Goal: Task Accomplishment & Management: Use online tool/utility

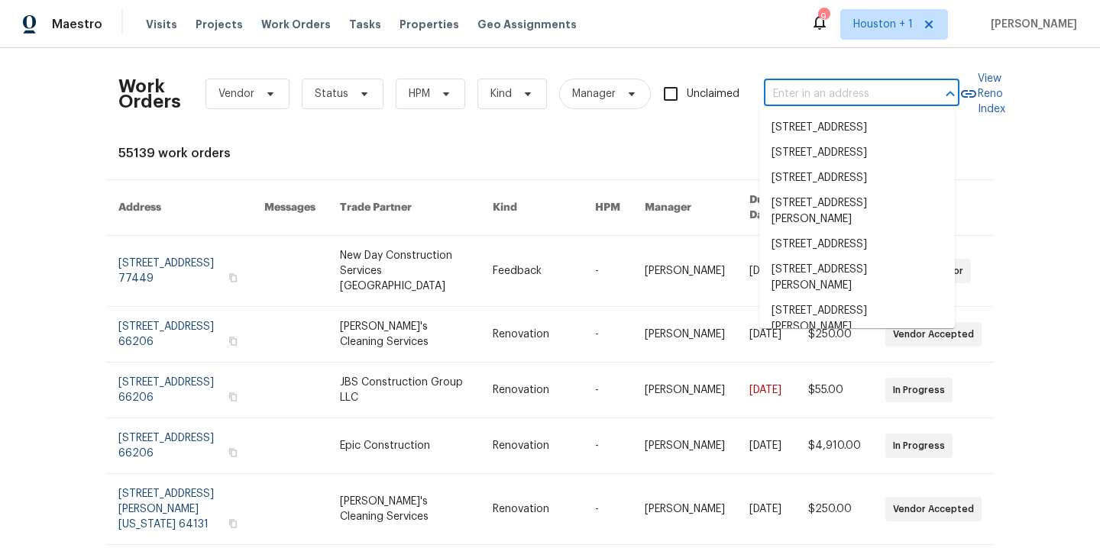
click at [779, 86] on input "text" at bounding box center [840, 94] width 153 height 24
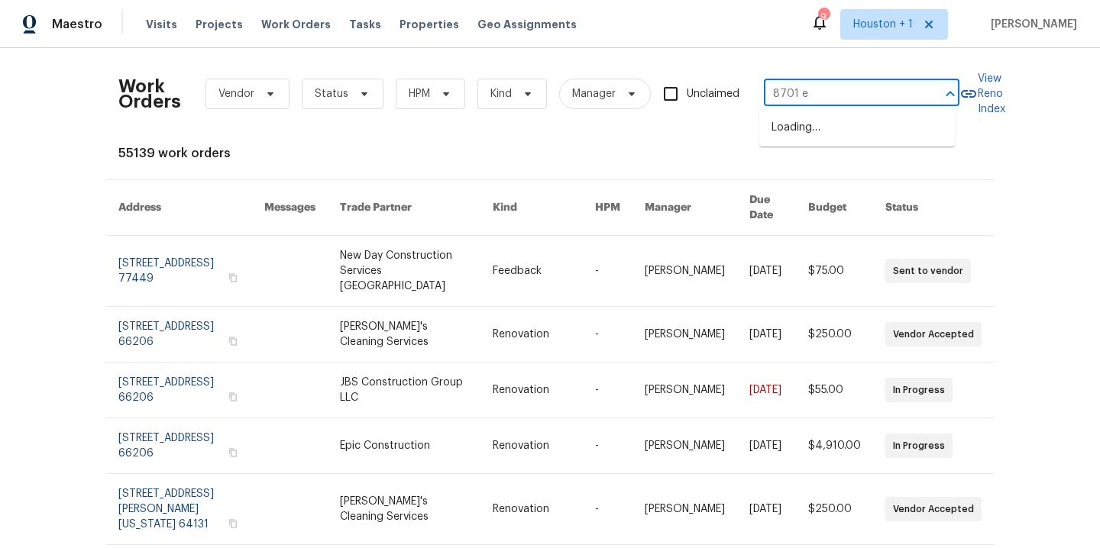
type input "8701 e 1"
click at [794, 141] on li "8701 E 109th Ter, Kansas City, MO 64134" at bounding box center [857, 127] width 196 height 25
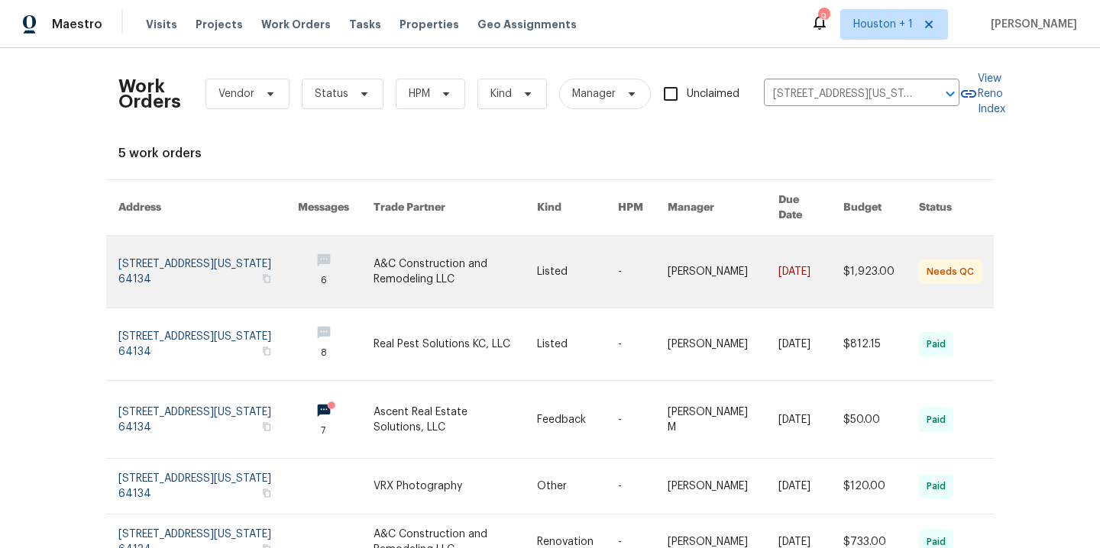
click at [441, 266] on link at bounding box center [455, 272] width 163 height 72
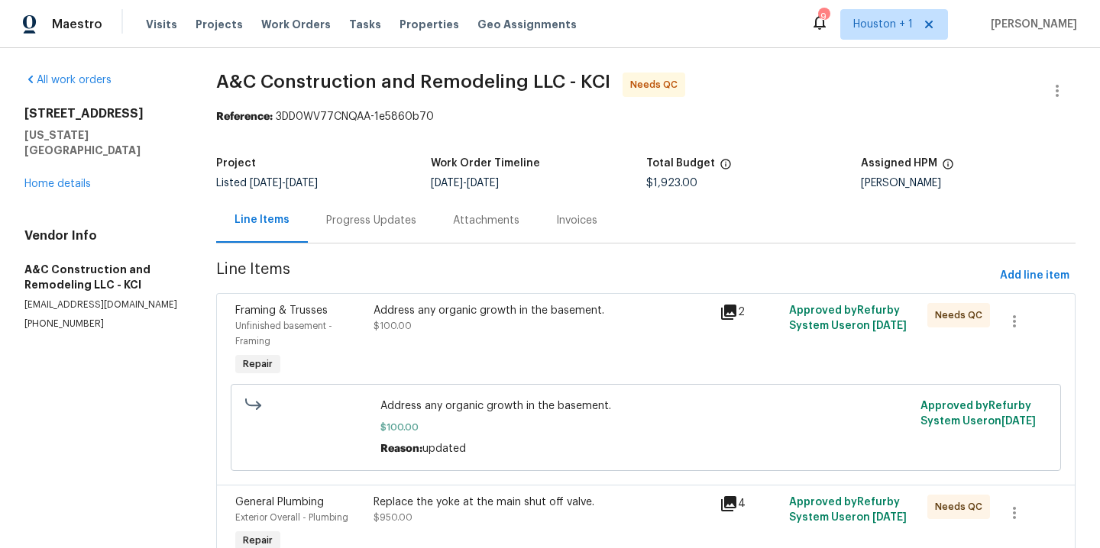
click at [374, 220] on div "Progress Updates" at bounding box center [371, 220] width 90 height 15
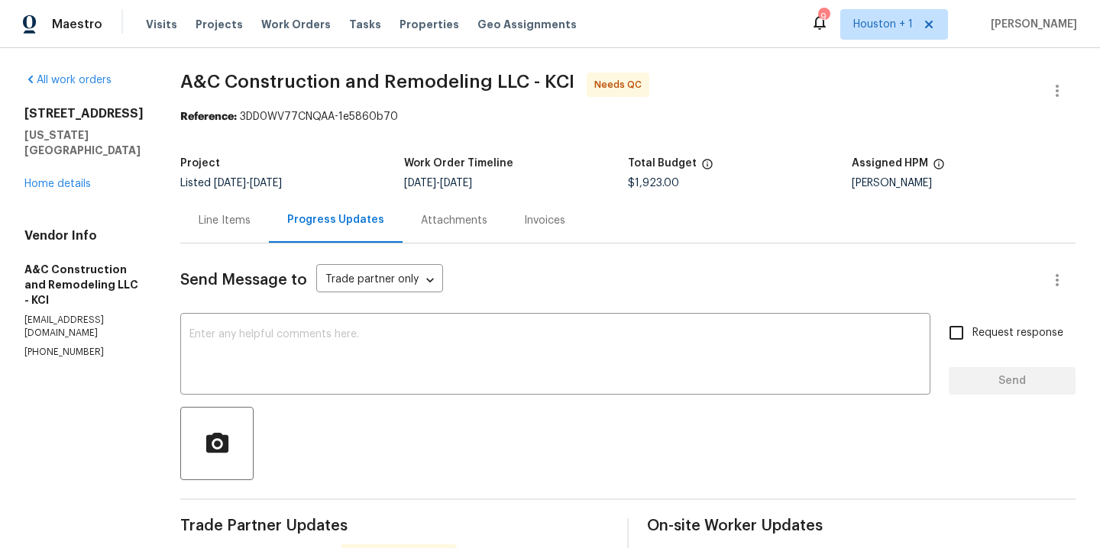
click at [251, 222] on div "Line Items" at bounding box center [225, 220] width 52 height 15
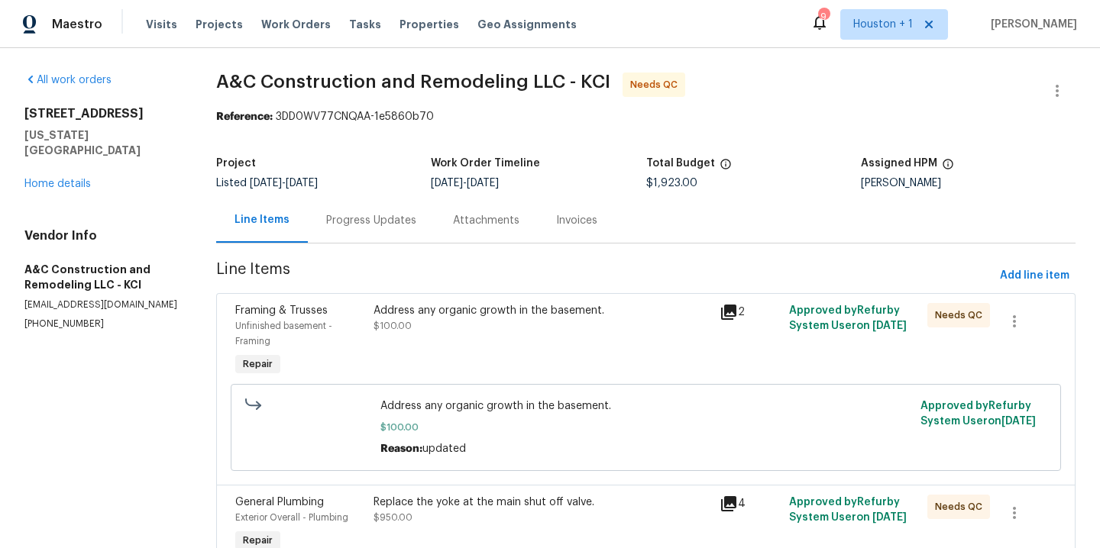
click at [518, 322] on div "Address any organic growth in the basement. $100.00" at bounding box center [542, 318] width 337 height 31
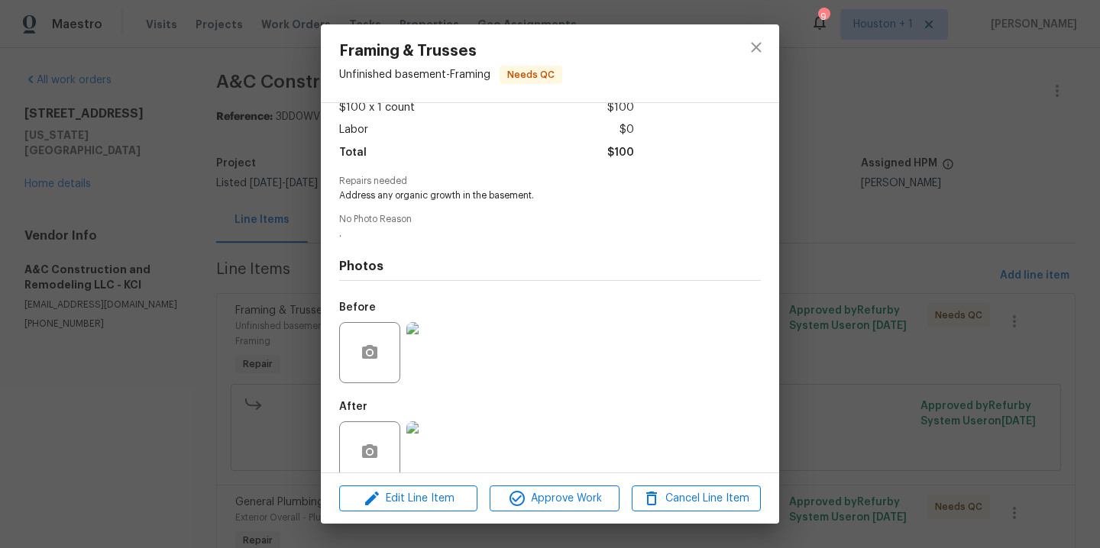
scroll to position [117, 0]
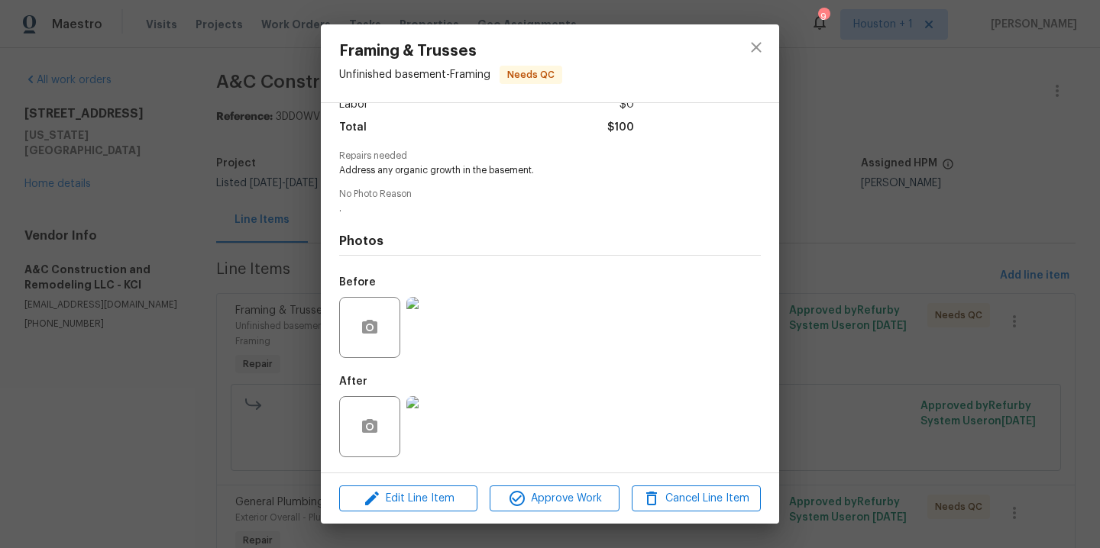
click at [425, 329] on img at bounding box center [436, 327] width 61 height 61
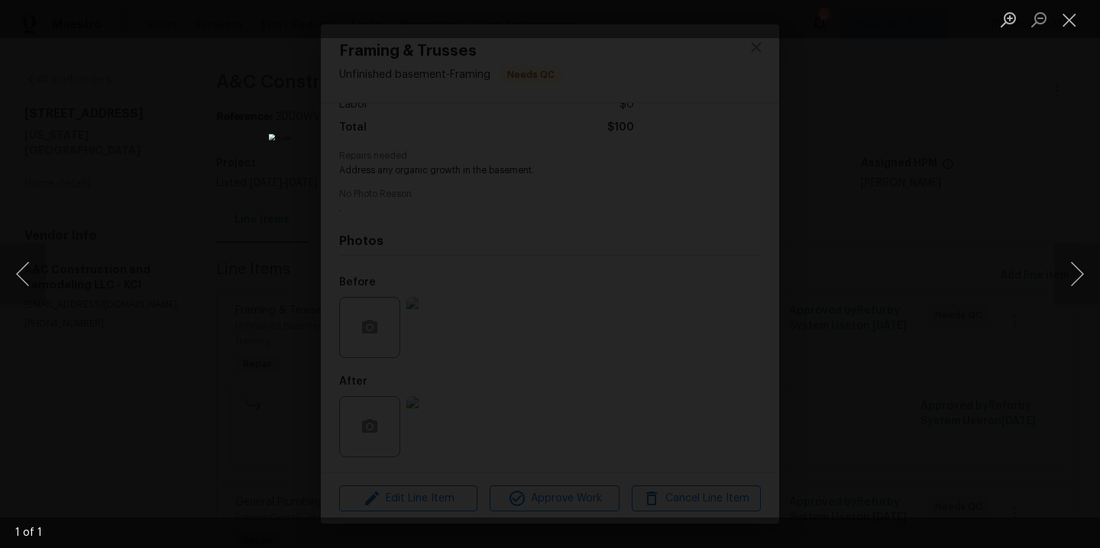
click at [1038, 260] on div "Lightbox" at bounding box center [550, 274] width 1100 height 548
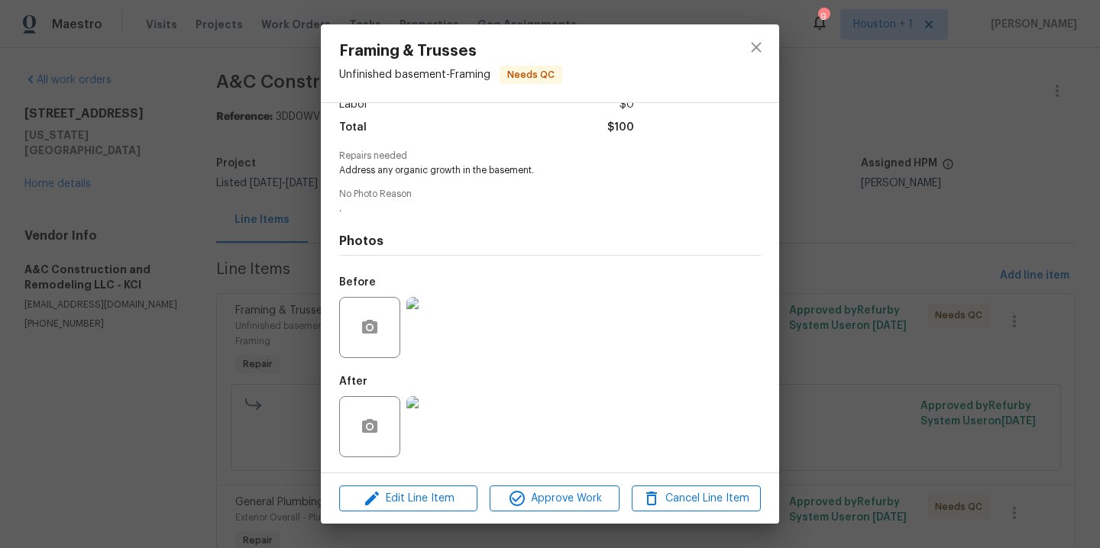
click at [445, 424] on img at bounding box center [436, 426] width 61 height 61
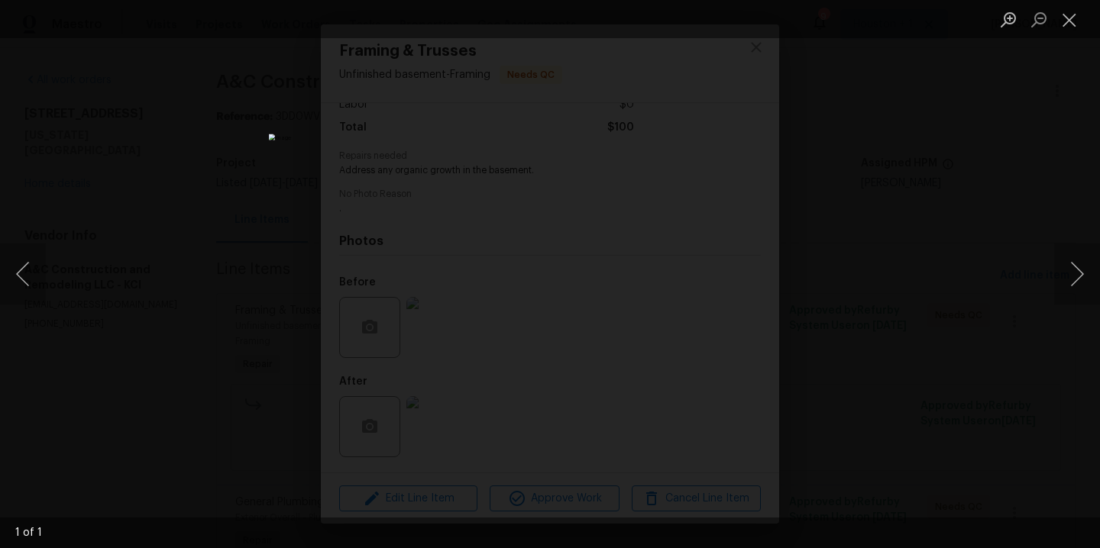
click at [923, 276] on div "Lightbox" at bounding box center [550, 274] width 1100 height 548
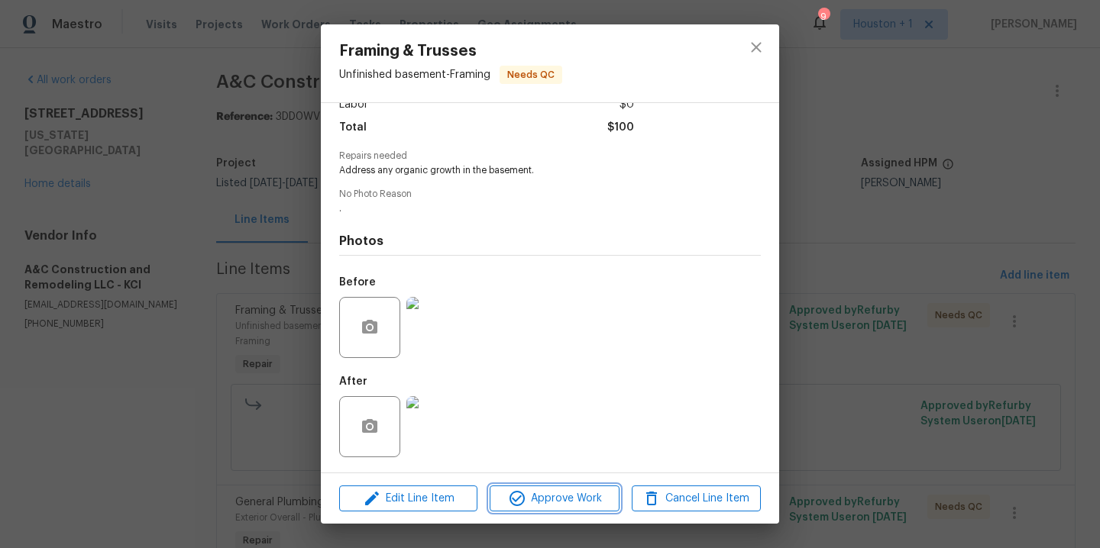
click at [557, 506] on span "Approve Work" at bounding box center [554, 499] width 120 height 19
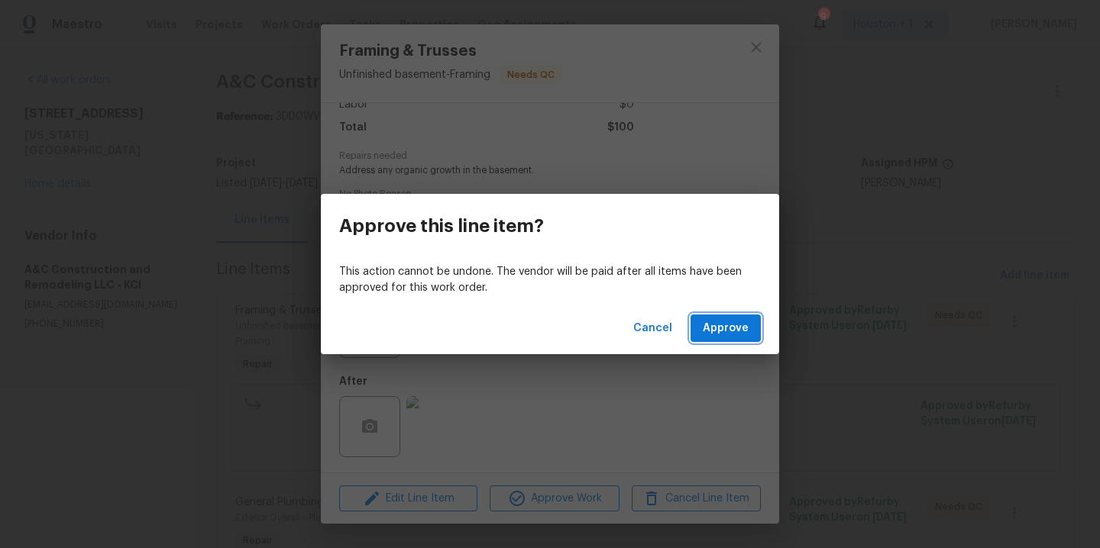
click at [742, 322] on span "Approve" at bounding box center [726, 328] width 46 height 19
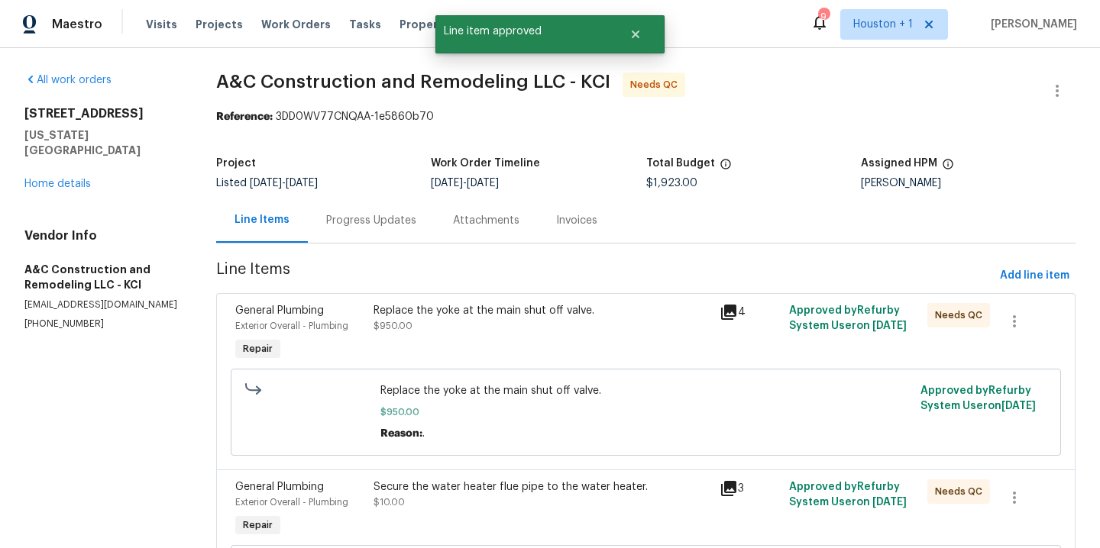
click at [447, 341] on div "Replace the yoke at the main shut off valve. $950.00" at bounding box center [542, 334] width 346 height 70
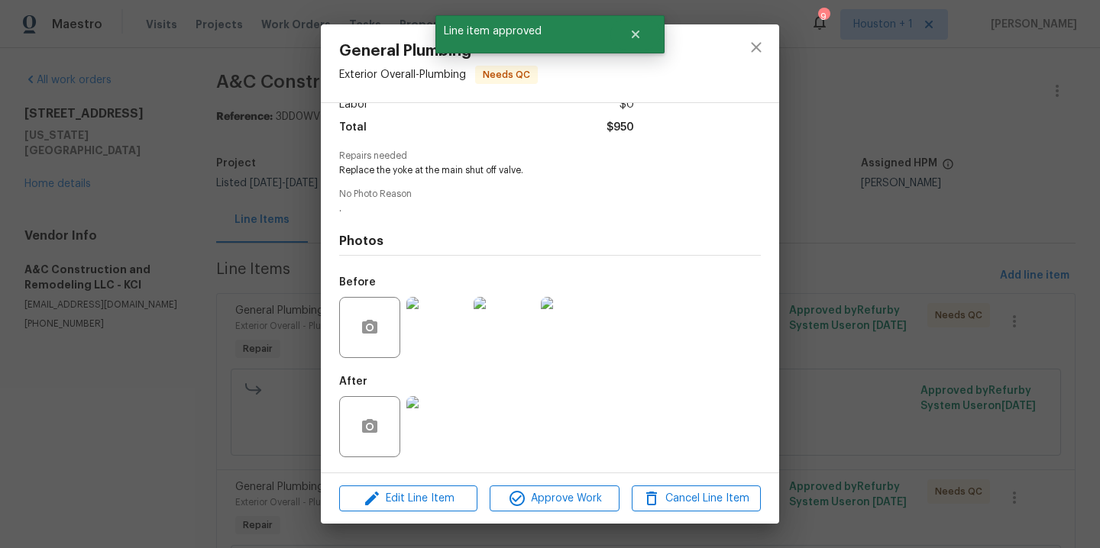
click at [439, 431] on img at bounding box center [436, 426] width 61 height 61
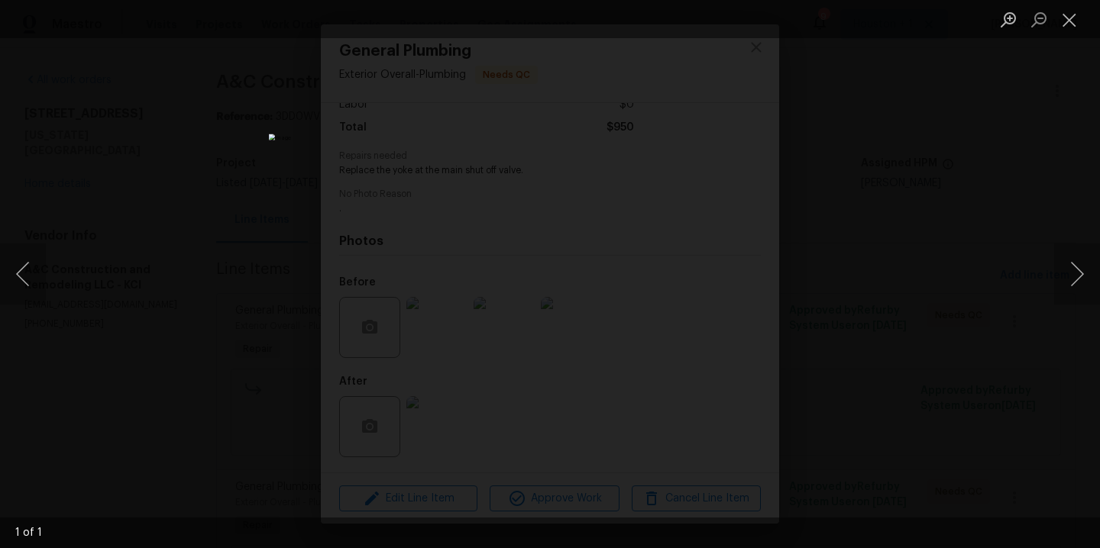
click at [936, 256] on div "Lightbox" at bounding box center [550, 274] width 1100 height 548
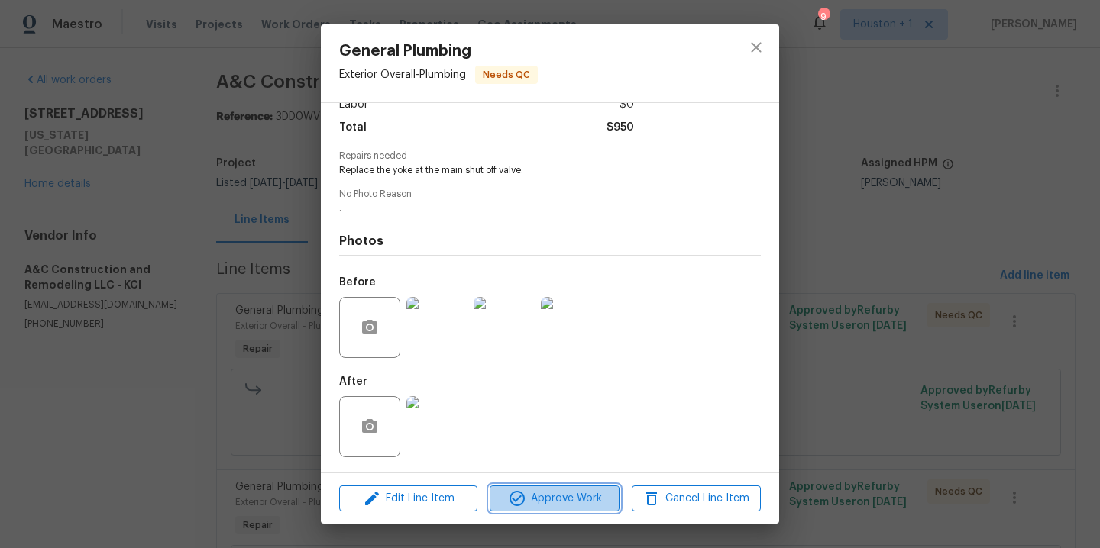
click at [517, 494] on icon "button" at bounding box center [517, 499] width 18 height 18
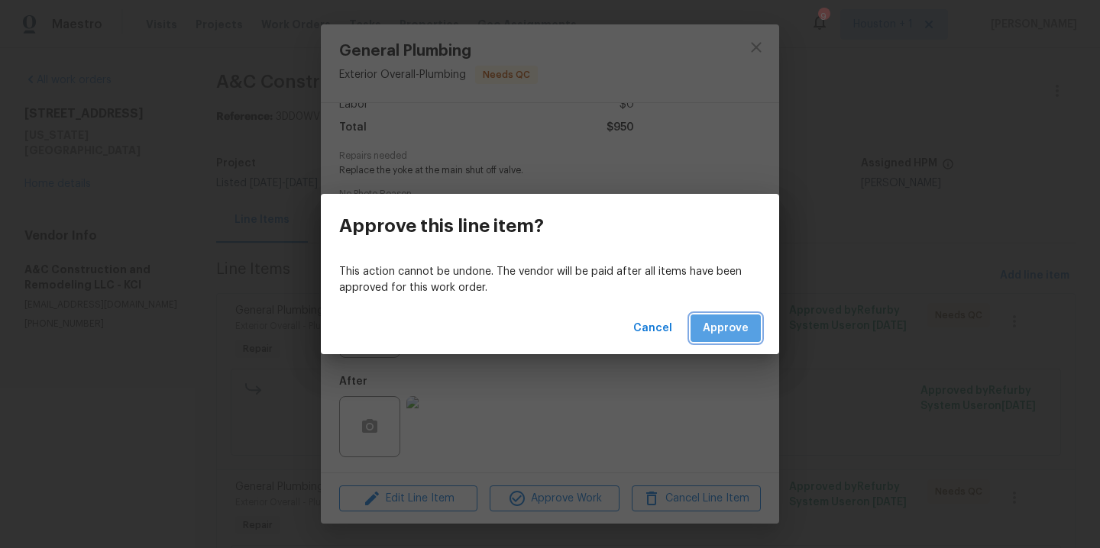
click at [732, 325] on span "Approve" at bounding box center [726, 328] width 46 height 19
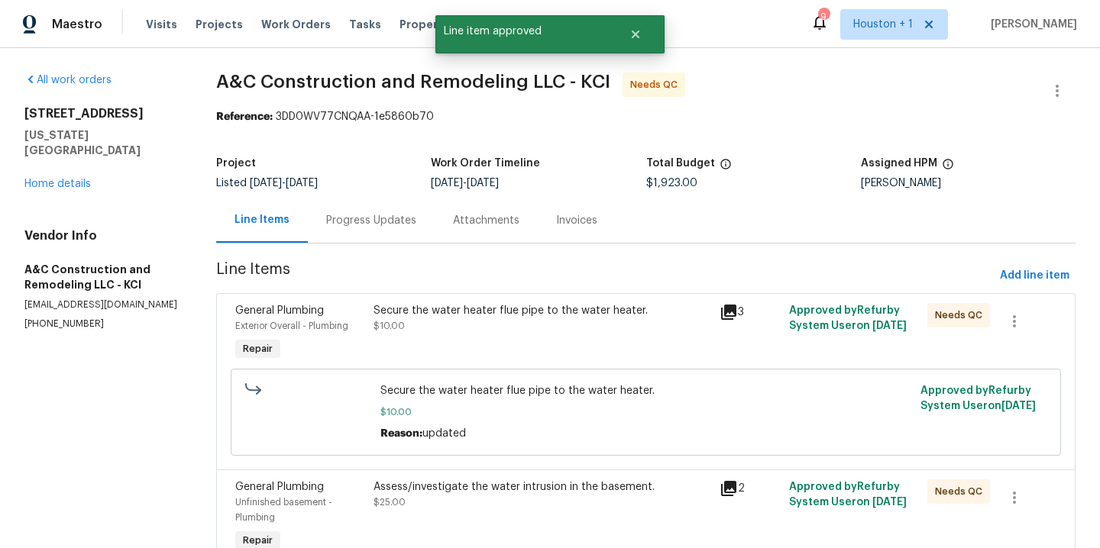
click at [538, 335] on div "Secure the water heater flue pipe to the water heater. $10.00" at bounding box center [542, 334] width 346 height 70
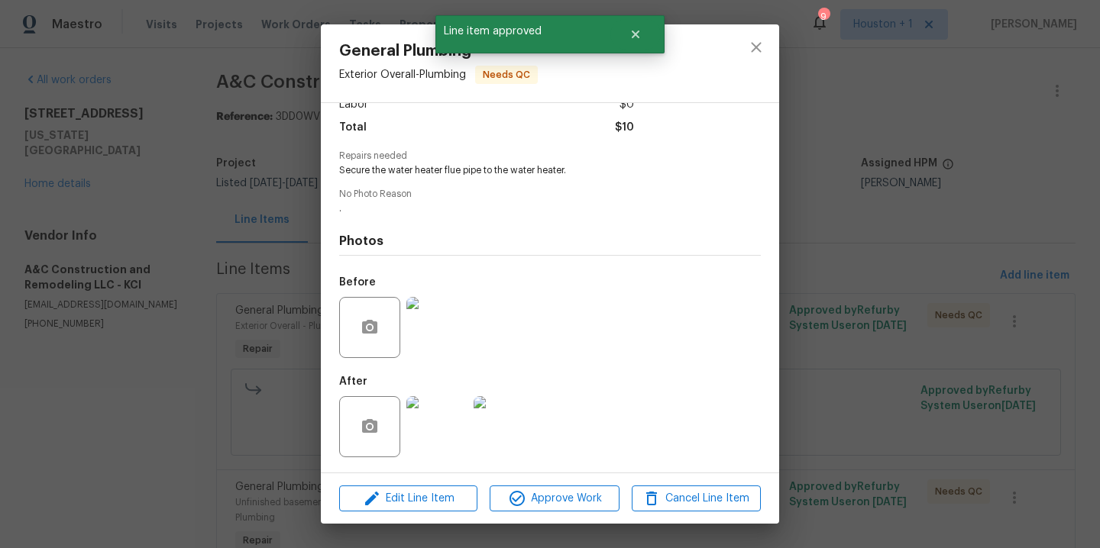
click at [435, 451] on img at bounding box center [436, 426] width 61 height 61
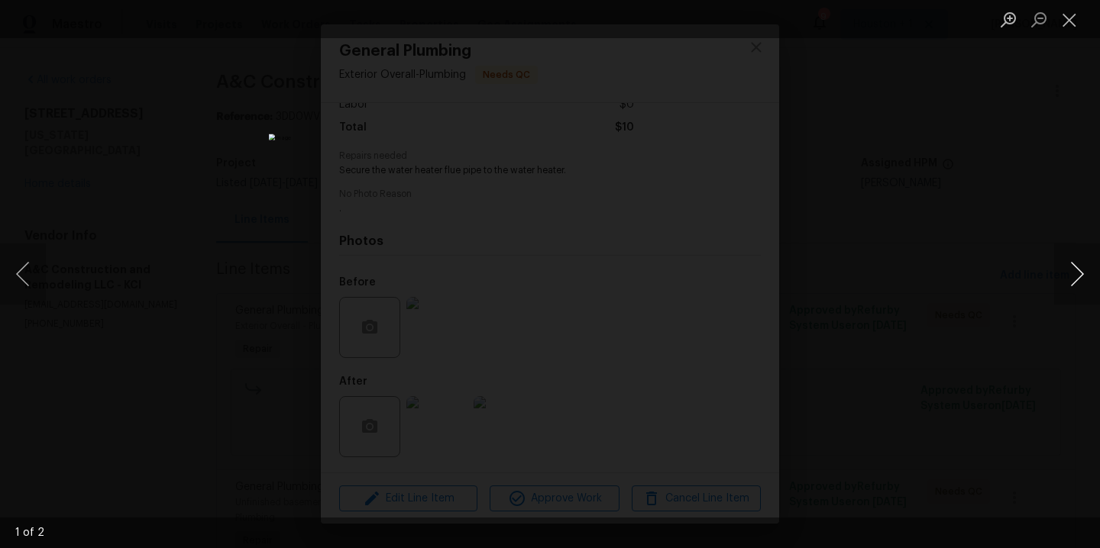
click at [1075, 272] on button "Next image" at bounding box center [1077, 274] width 46 height 61
click at [959, 167] on div "Lightbox" at bounding box center [550, 274] width 1100 height 548
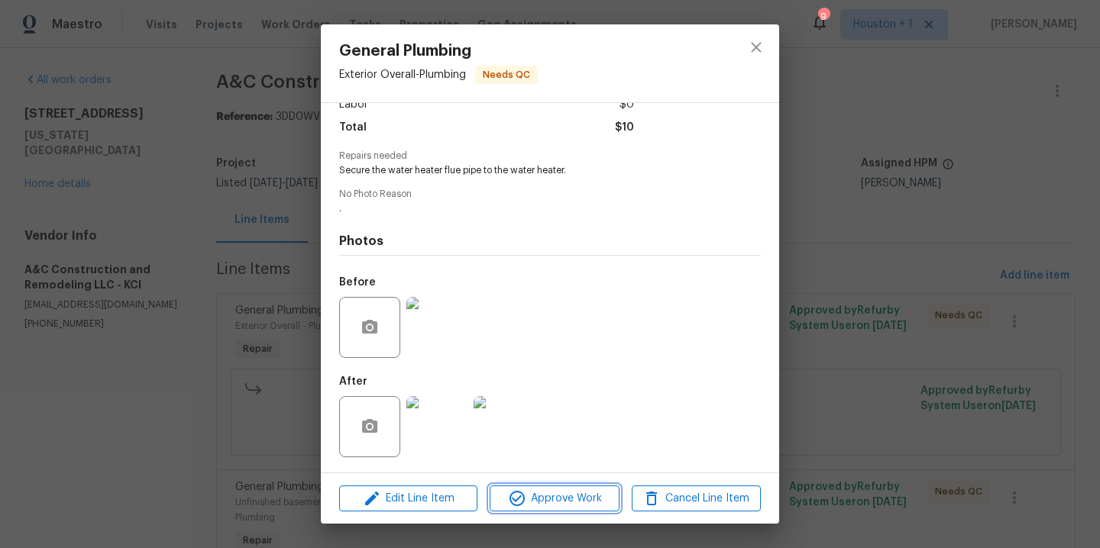
click at [555, 493] on span "Approve Work" at bounding box center [554, 499] width 120 height 19
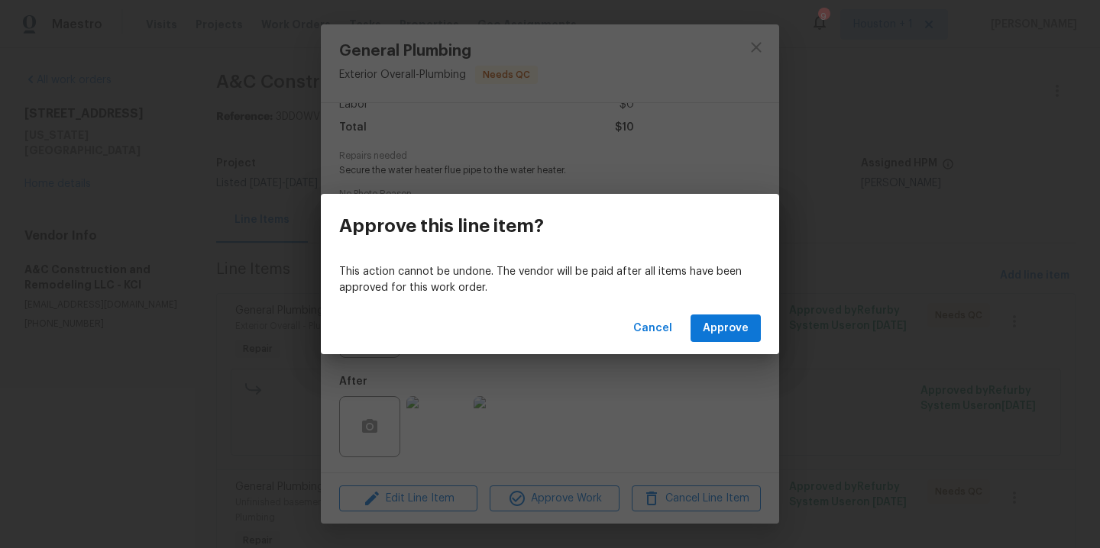
click at [750, 306] on div "Cancel Approve" at bounding box center [550, 328] width 458 height 53
click at [736, 331] on span "Approve" at bounding box center [726, 328] width 46 height 19
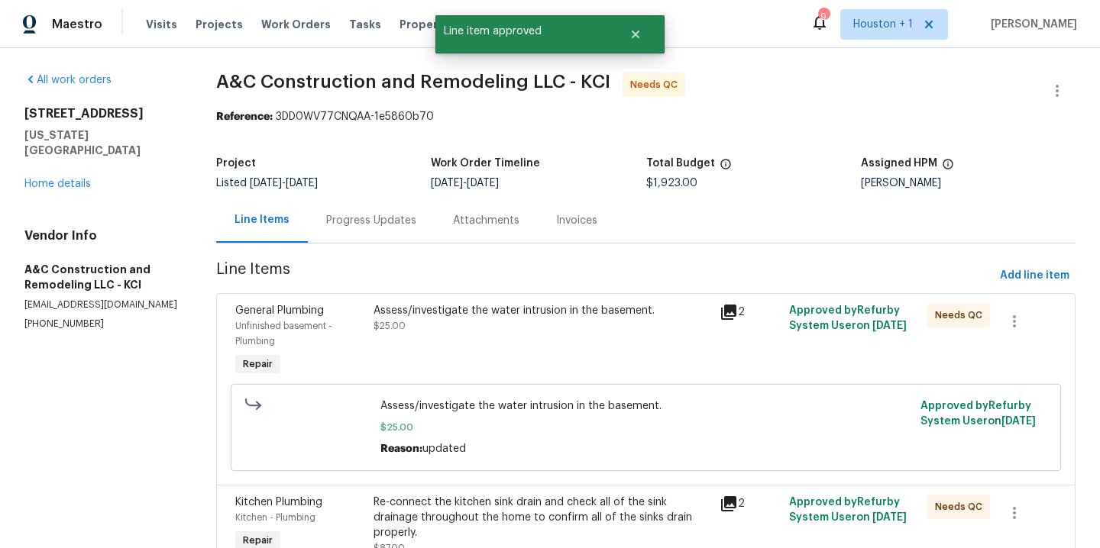
click at [444, 361] on div "Assess/investigate the water intrusion in the basement. $25.00" at bounding box center [542, 342] width 346 height 86
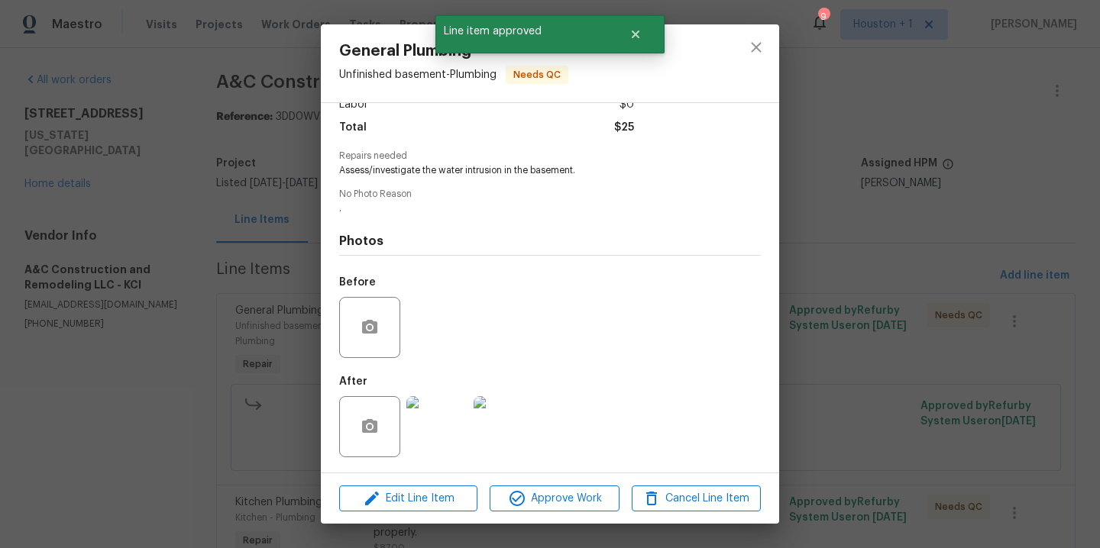
click at [433, 433] on img at bounding box center [436, 426] width 61 height 61
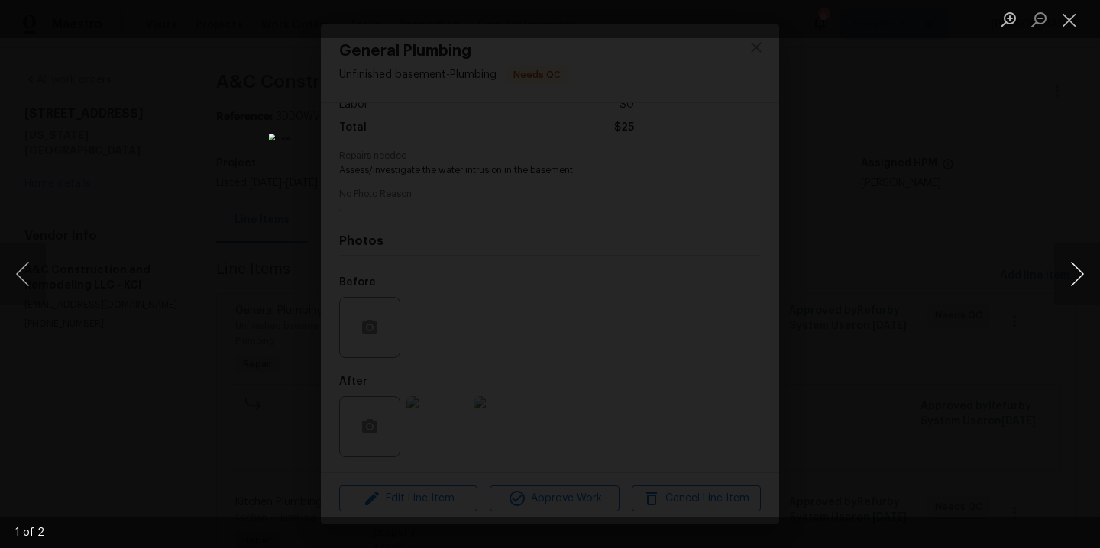
click at [1080, 268] on button "Next image" at bounding box center [1077, 274] width 46 height 61
click at [952, 157] on div "Lightbox" at bounding box center [550, 274] width 1100 height 548
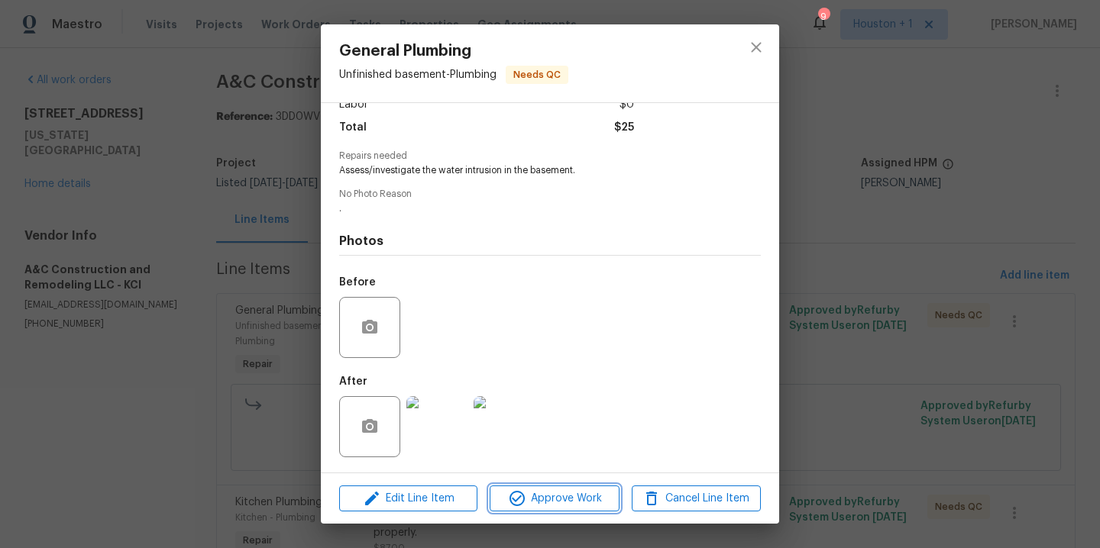
click at [565, 488] on button "Approve Work" at bounding box center [554, 499] width 129 height 27
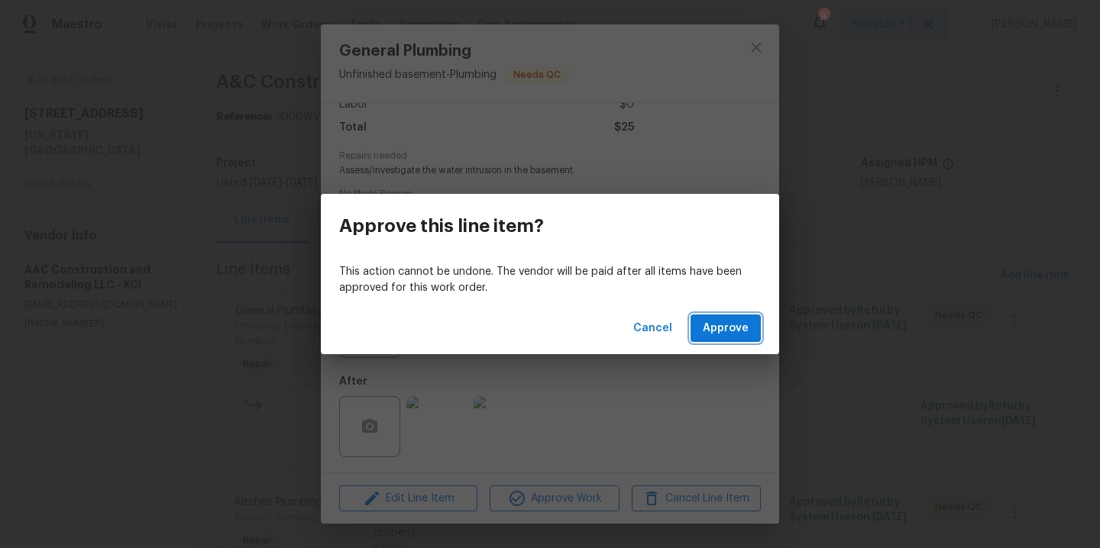
click at [719, 328] on span "Approve" at bounding box center [726, 328] width 46 height 19
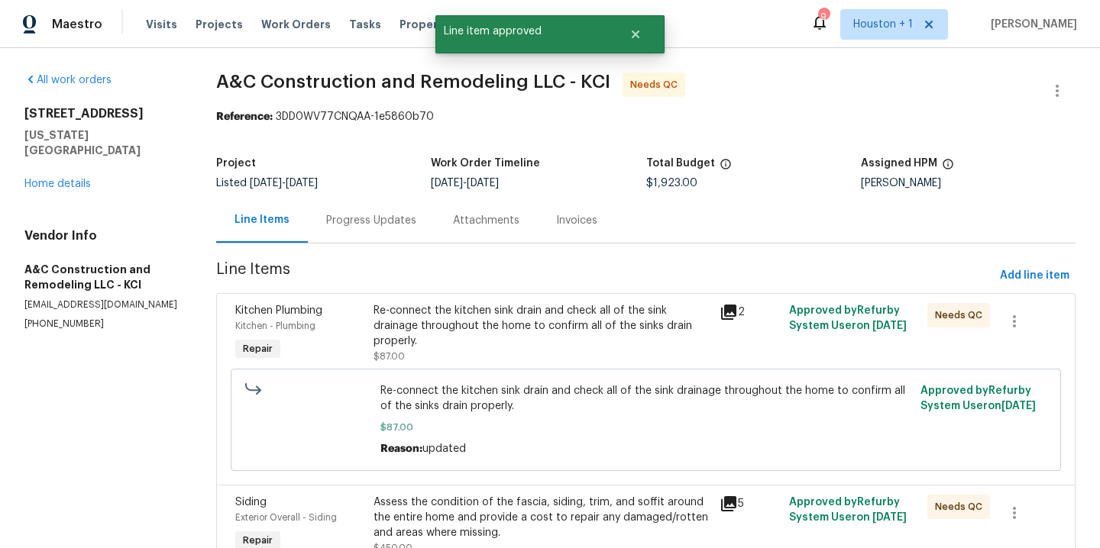
click at [536, 356] on div "Re-connect the kitchen sink drain and check all of the sink drainage throughout…" at bounding box center [542, 333] width 337 height 61
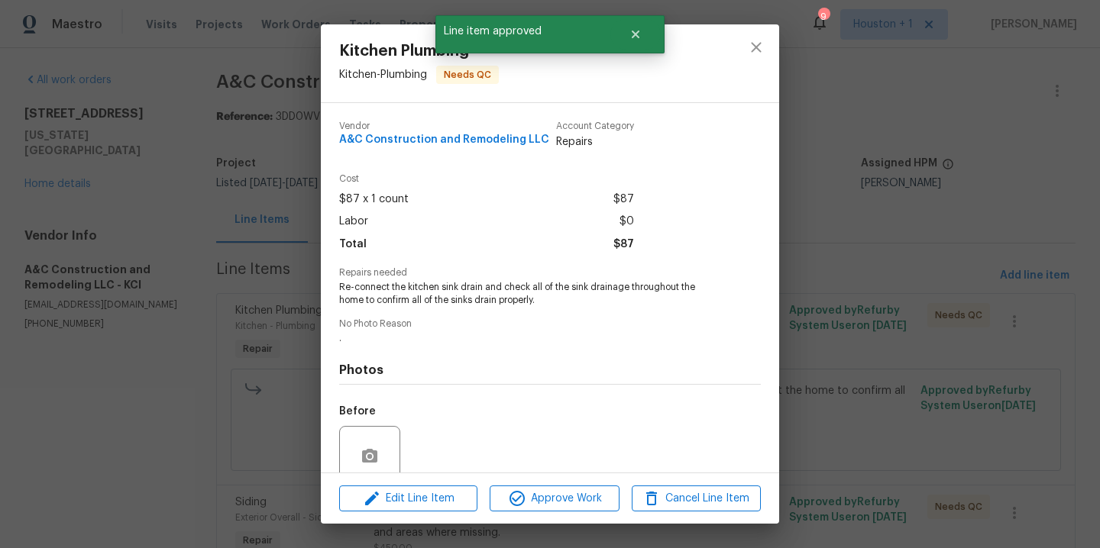
scroll to position [129, 0]
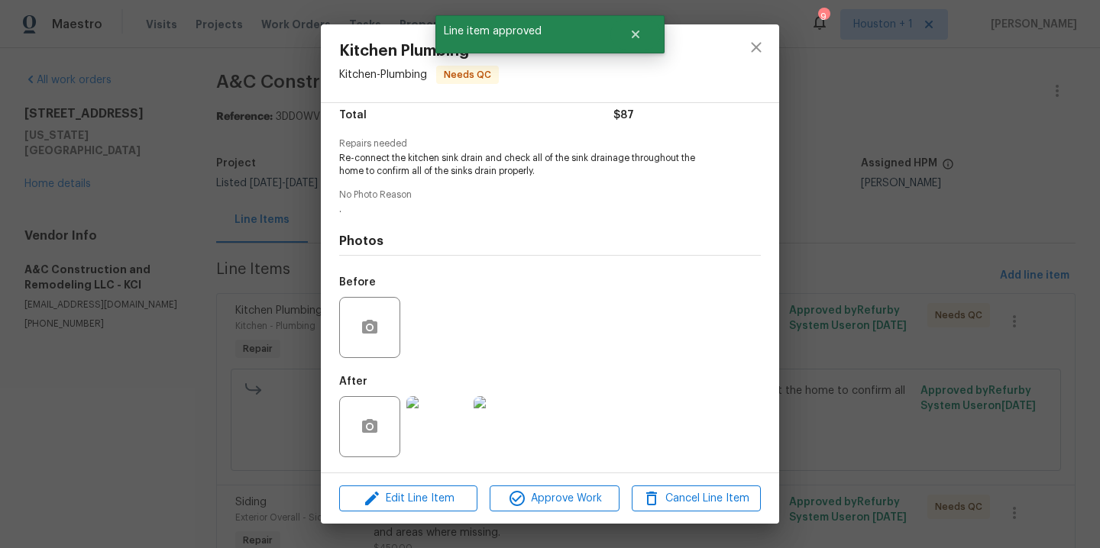
click at [438, 448] on img at bounding box center [436, 426] width 61 height 61
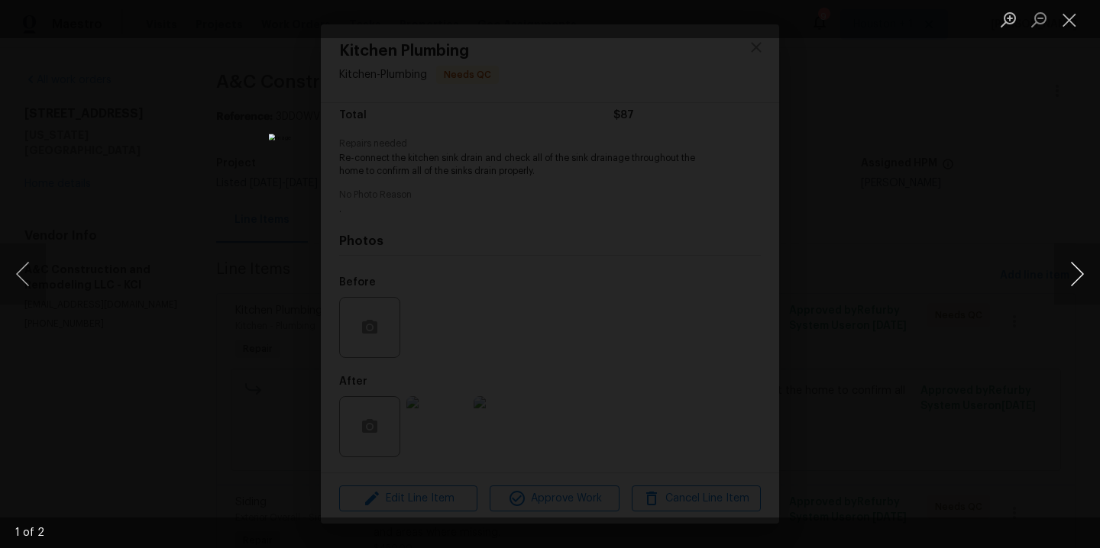
click at [1077, 271] on button "Next image" at bounding box center [1077, 274] width 46 height 61
click at [1005, 177] on div "Lightbox" at bounding box center [550, 274] width 1100 height 548
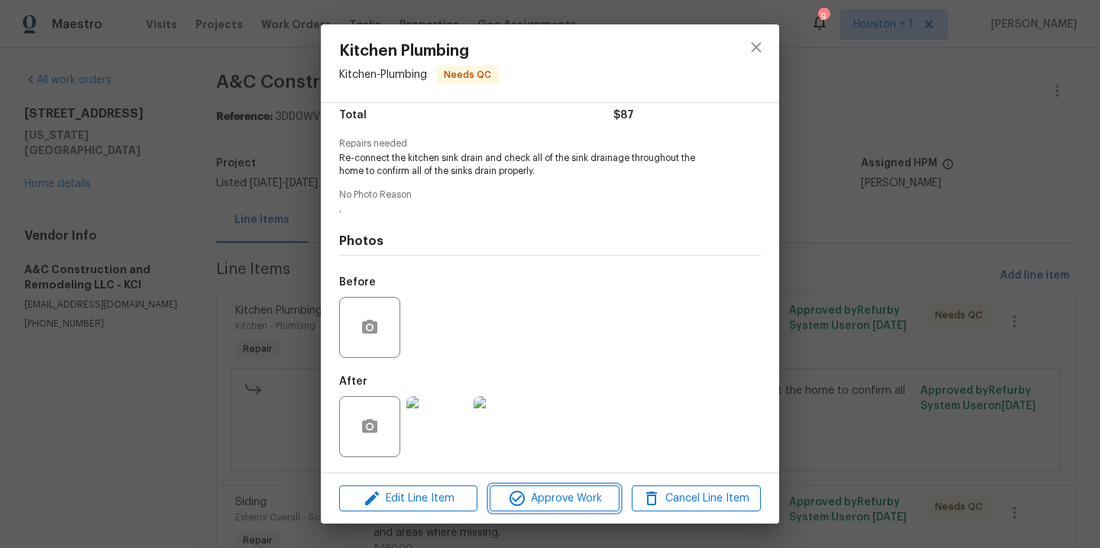
click at [561, 493] on span "Approve Work" at bounding box center [554, 499] width 120 height 19
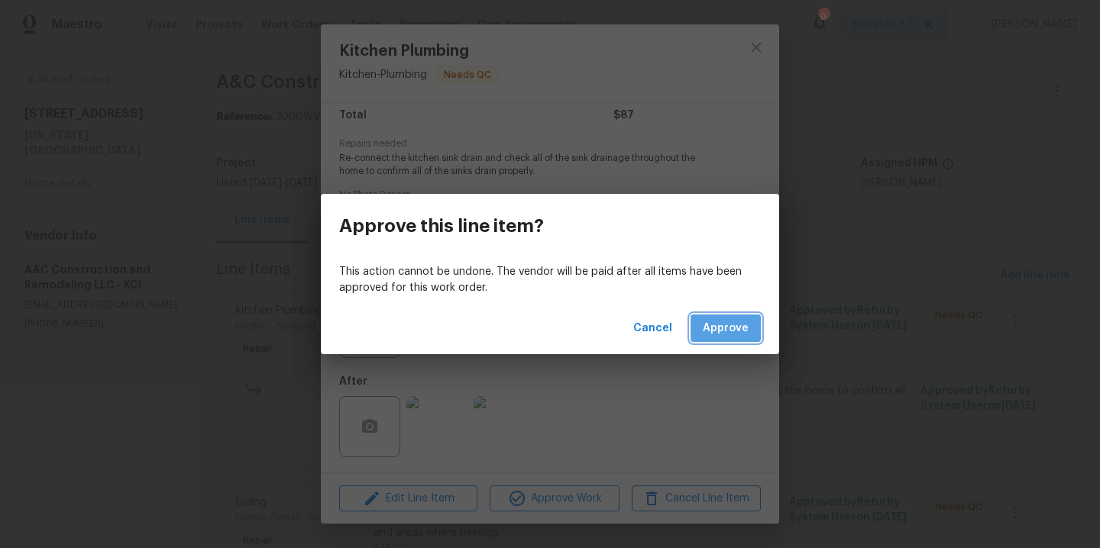
click at [737, 334] on span "Approve" at bounding box center [726, 328] width 46 height 19
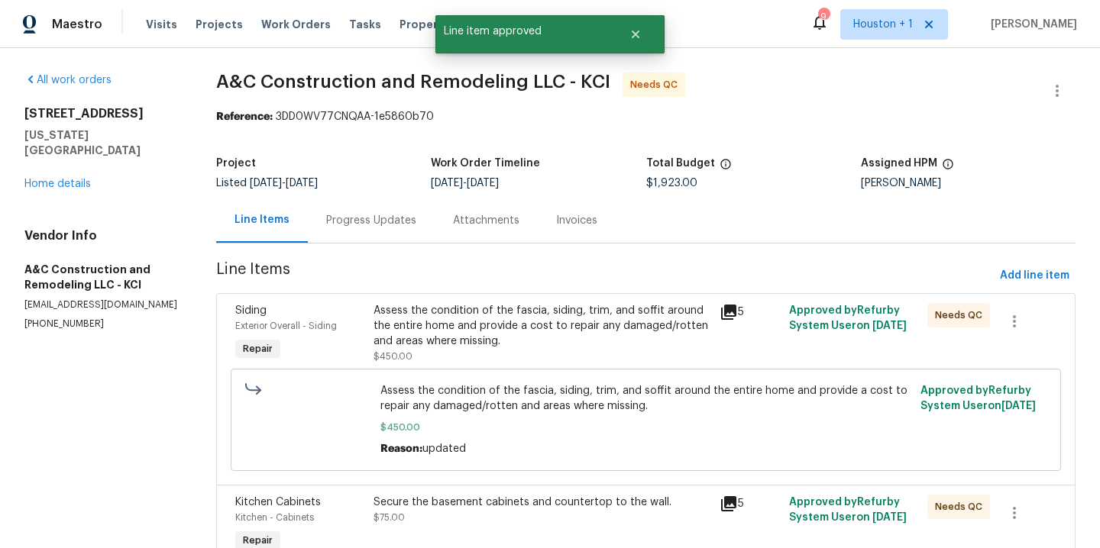
click at [518, 324] on div "Assess the condition of the fascia, siding, trim, and soffit around the entire …" at bounding box center [542, 326] width 337 height 46
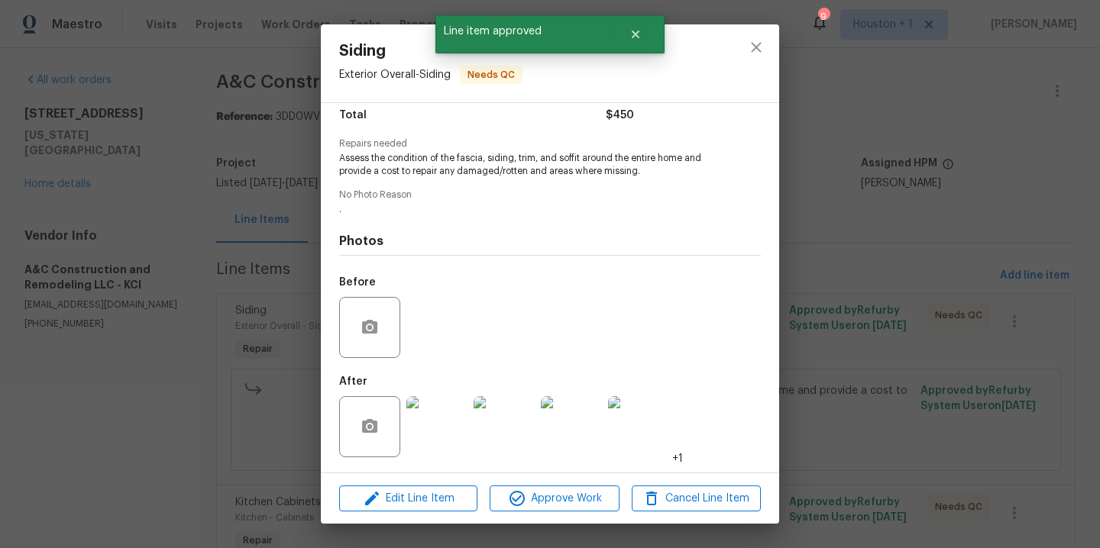
click at [448, 435] on img at bounding box center [436, 426] width 61 height 61
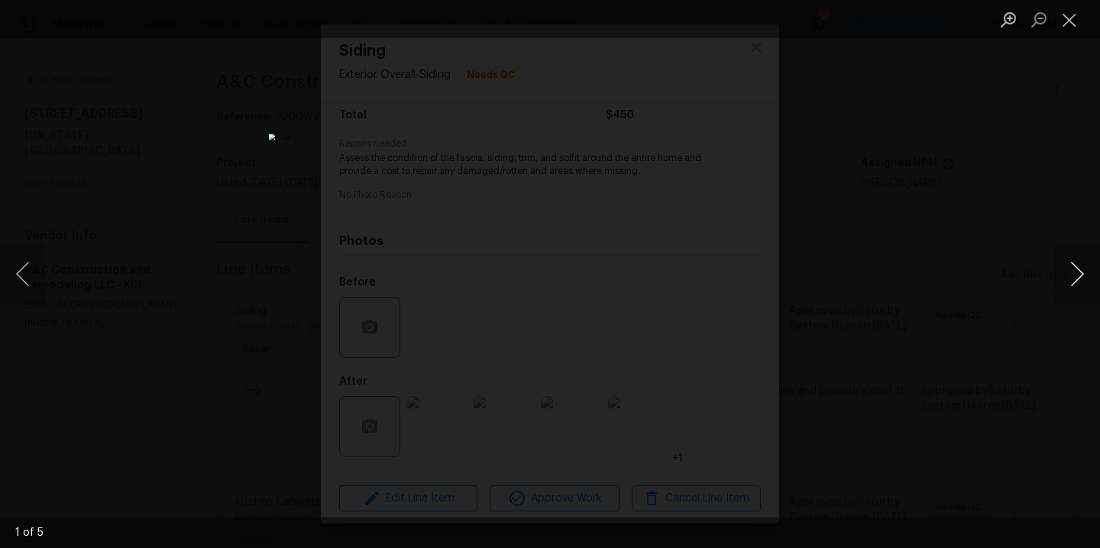
click at [1078, 280] on button "Next image" at bounding box center [1077, 274] width 46 height 61
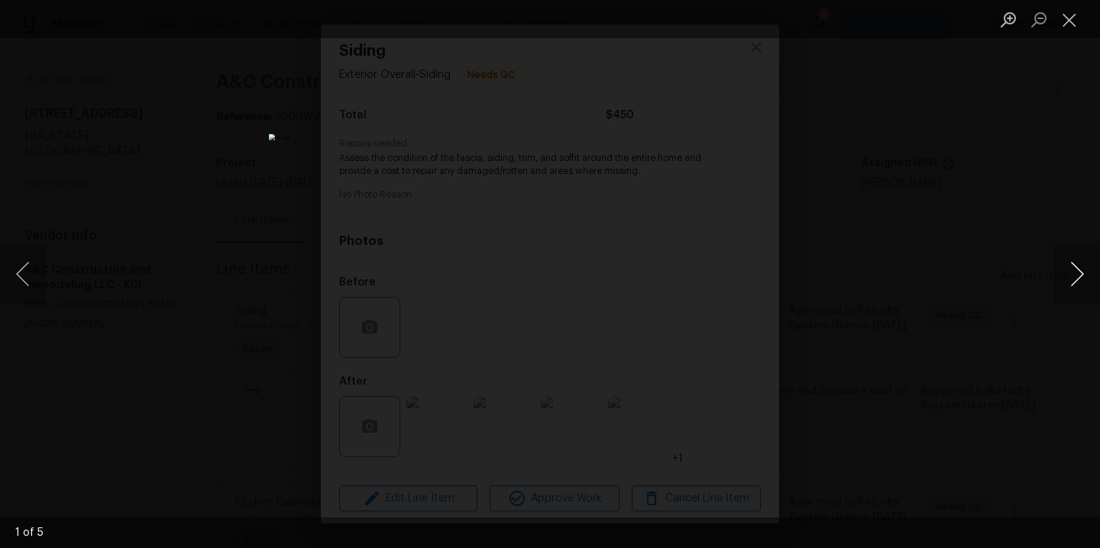
click at [1078, 280] on button "Next image" at bounding box center [1077, 274] width 46 height 61
click at [991, 150] on div "Lightbox" at bounding box center [550, 274] width 1100 height 548
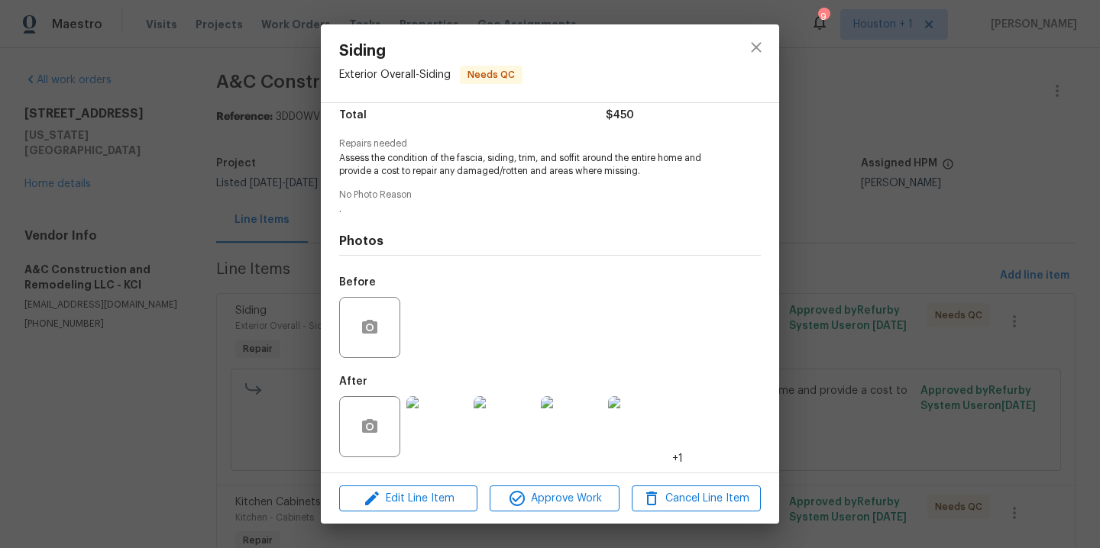
click at [522, 513] on div "Edit Line Item Approve Work Cancel Line Item" at bounding box center [550, 499] width 458 height 51
click at [529, 504] on span "Approve Work" at bounding box center [554, 499] width 120 height 19
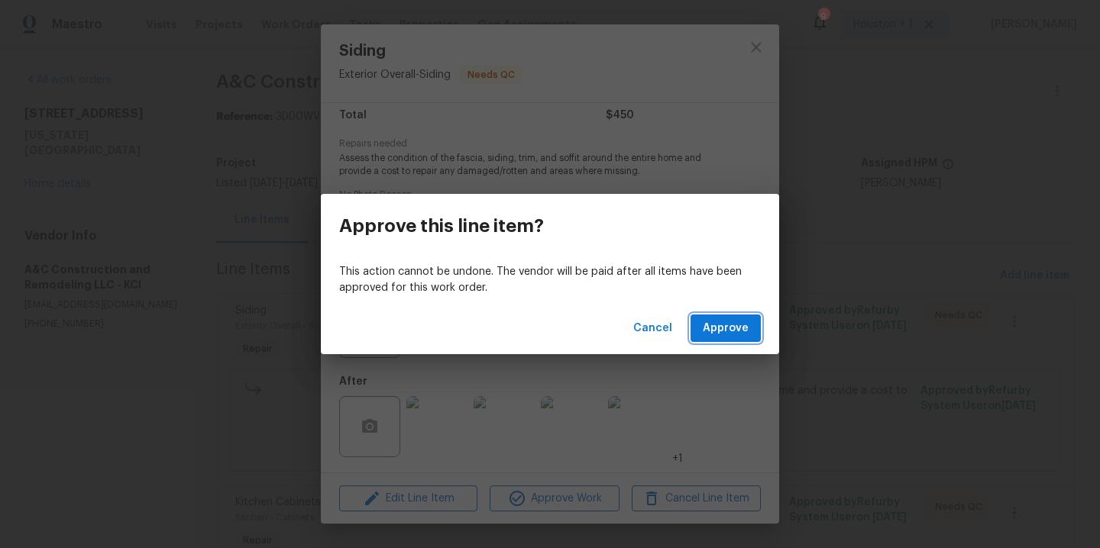
click at [740, 326] on span "Approve" at bounding box center [726, 328] width 46 height 19
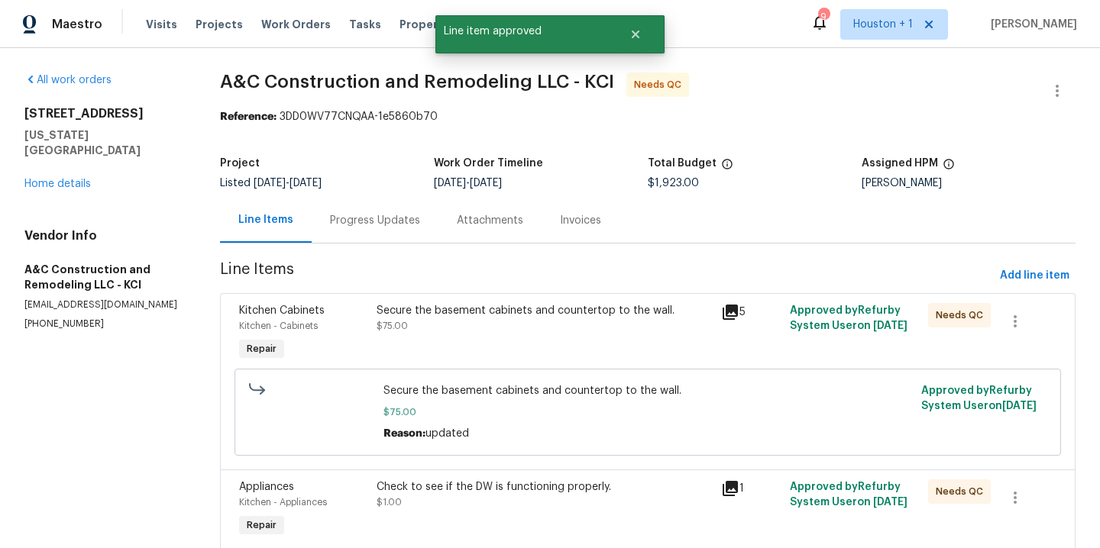
click at [577, 324] on div "Secure the basement cabinets and countertop to the wall. $75.00" at bounding box center [544, 318] width 335 height 31
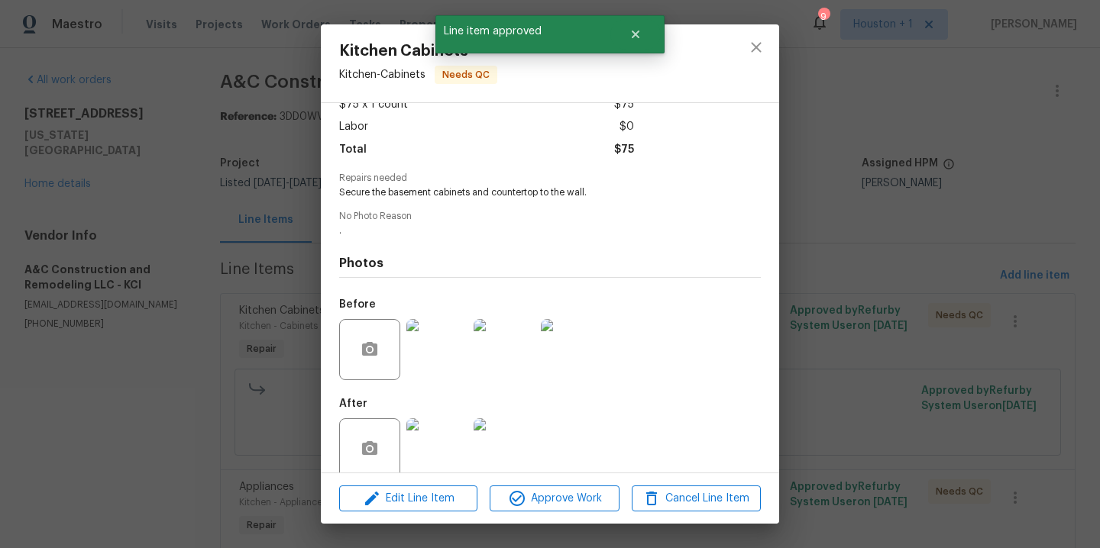
scroll to position [117, 0]
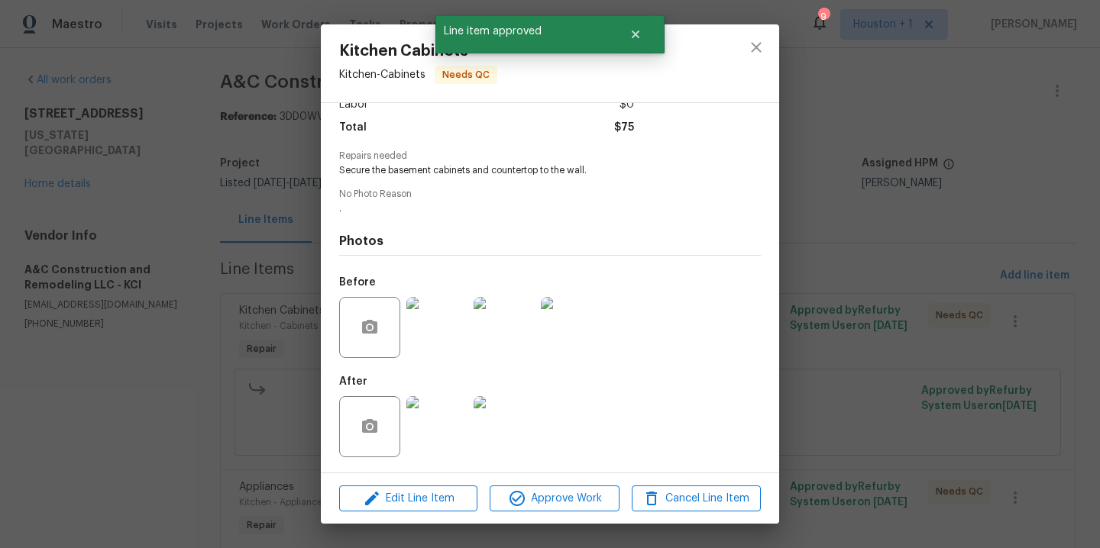
click at [429, 425] on img at bounding box center [436, 426] width 61 height 61
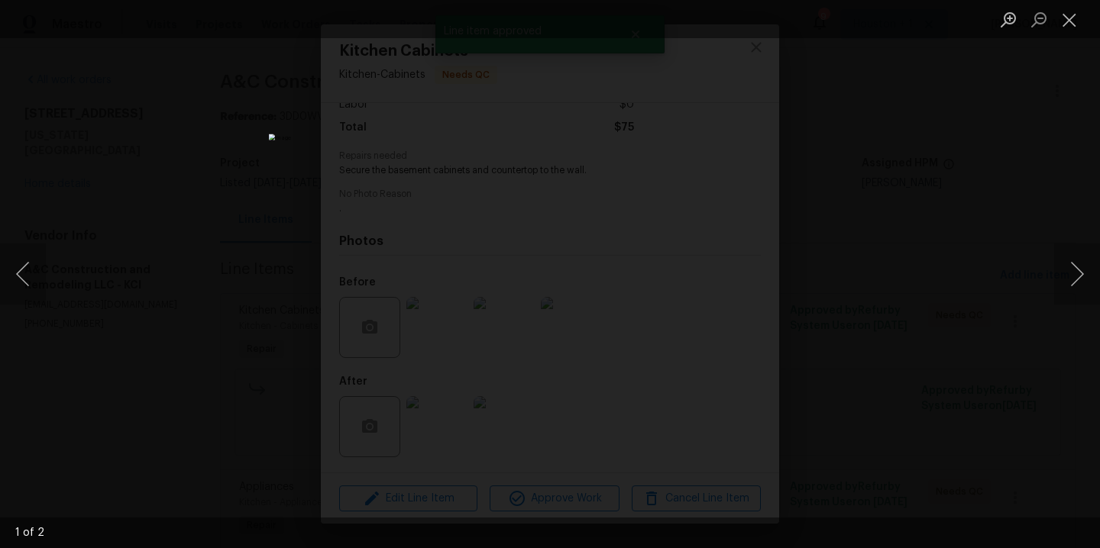
click at [996, 167] on div "Lightbox" at bounding box center [550, 274] width 1100 height 548
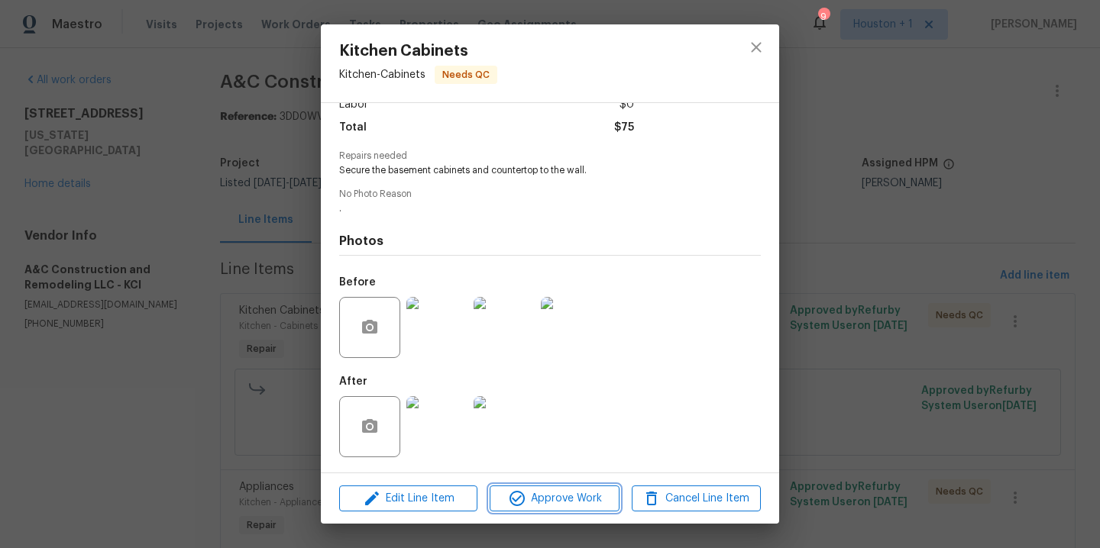
click at [557, 486] on button "Approve Work" at bounding box center [554, 499] width 129 height 27
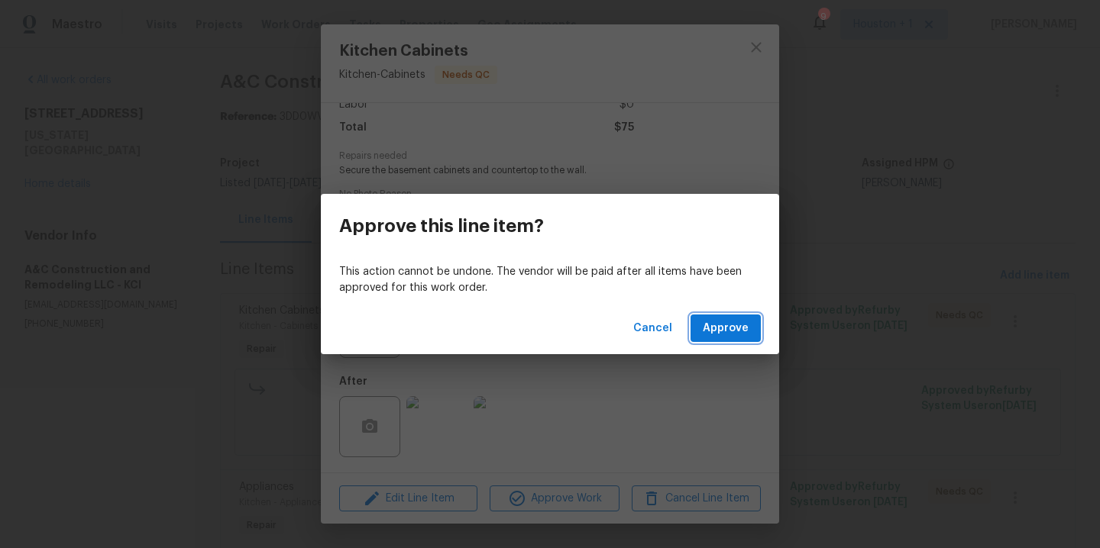
click at [733, 322] on span "Approve" at bounding box center [726, 328] width 46 height 19
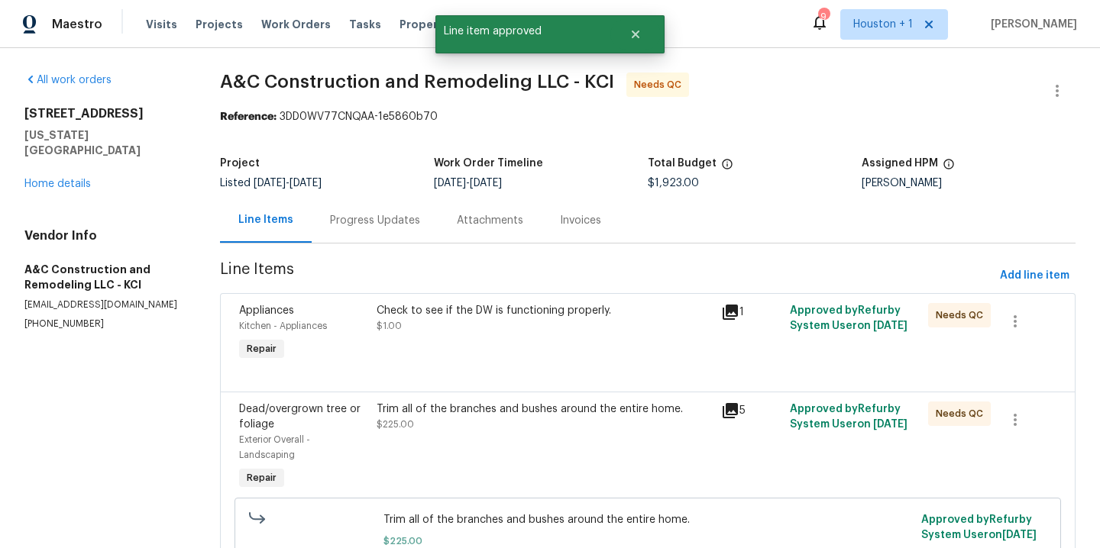
click at [544, 335] on div "Check to see if the DW is functioning properly. $1.00" at bounding box center [544, 334] width 344 height 70
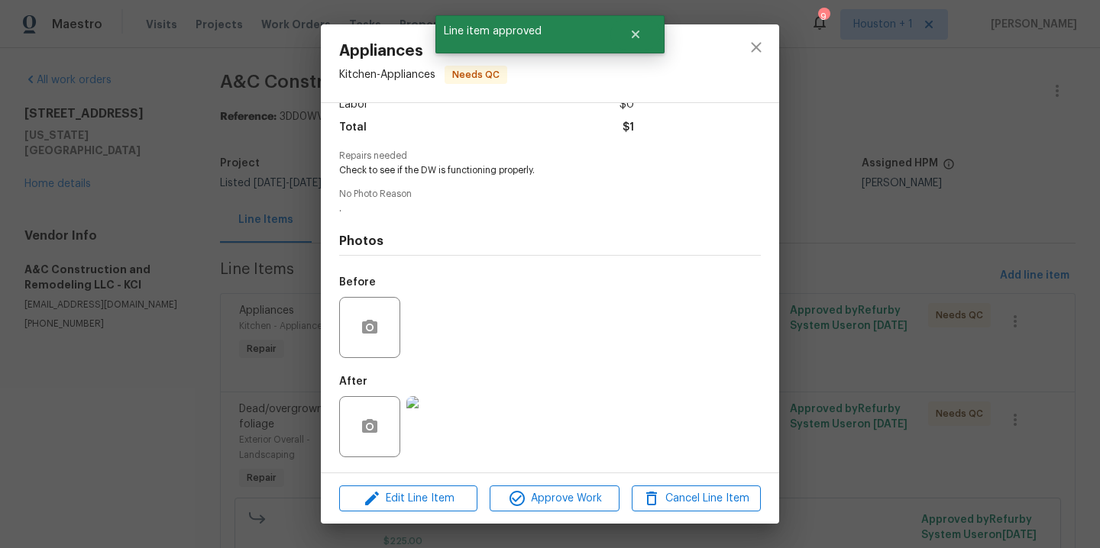
click at [443, 432] on img at bounding box center [436, 426] width 61 height 61
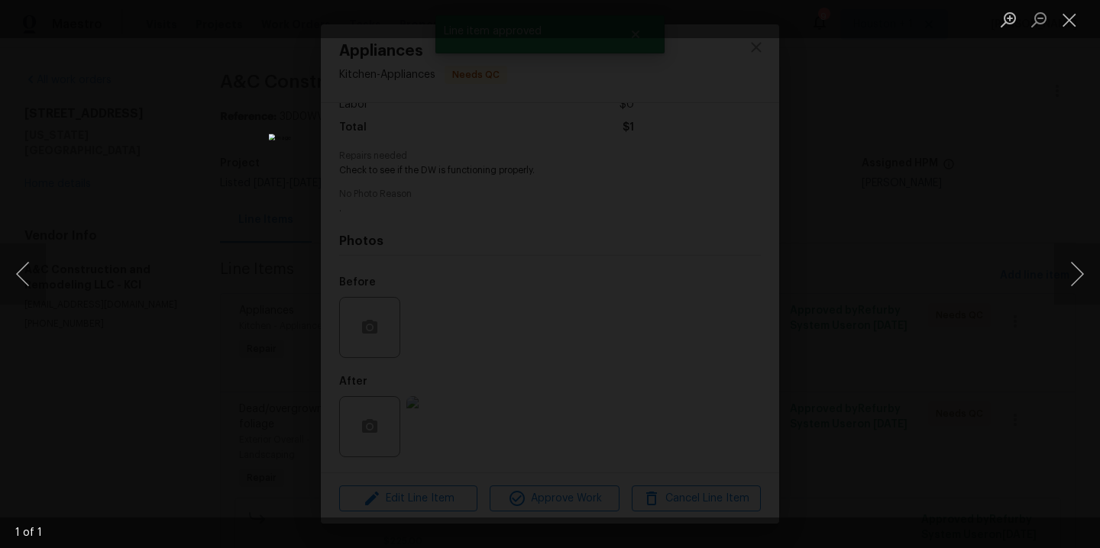
drag, startPoint x: 855, startPoint y: 247, endPoint x: 853, endPoint y: 256, distance: 8.7
click at [855, 247] on div "Lightbox" at bounding box center [550, 274] width 1100 height 548
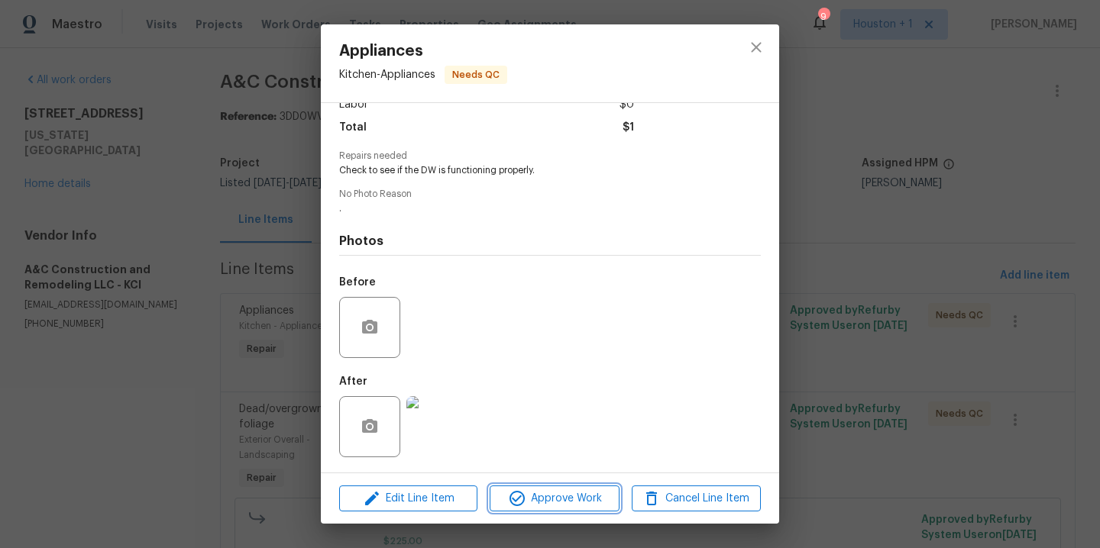
click at [555, 502] on span "Approve Work" at bounding box center [554, 499] width 120 height 19
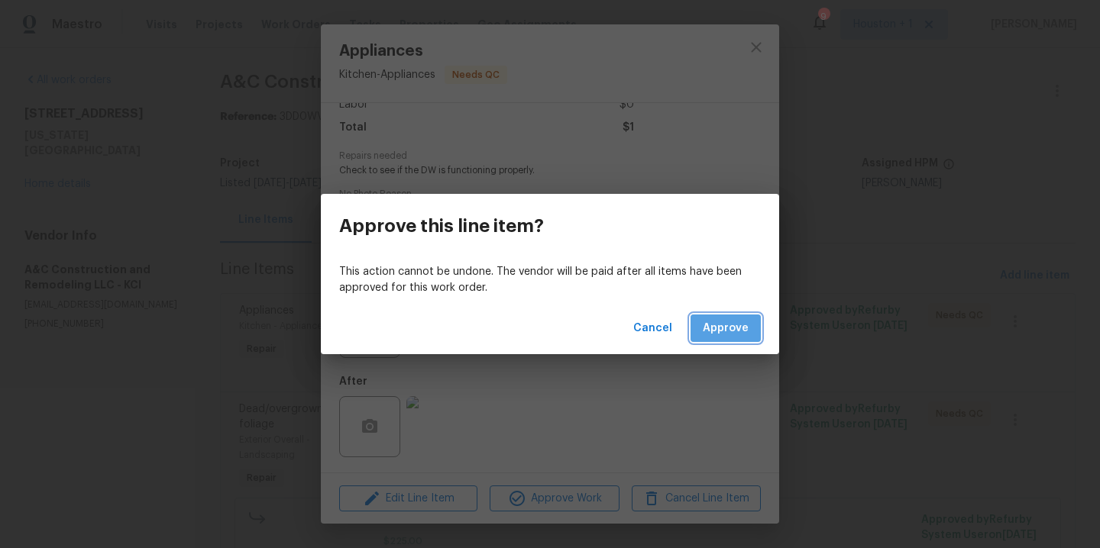
click at [737, 325] on span "Approve" at bounding box center [726, 328] width 46 height 19
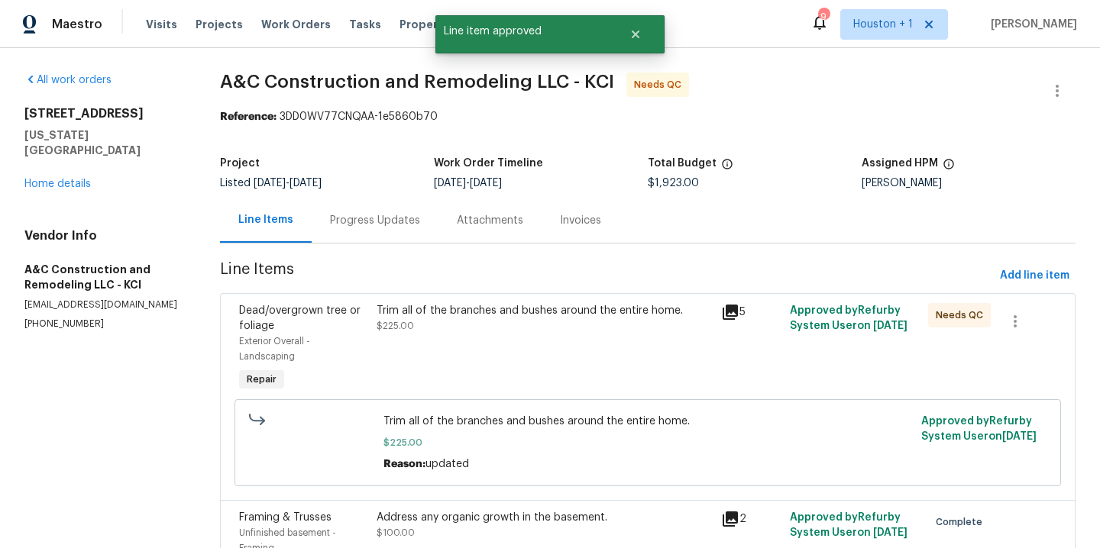
click at [529, 348] on div "Trim all of the branches and bushes around the entire home. $225.00" at bounding box center [544, 349] width 344 height 101
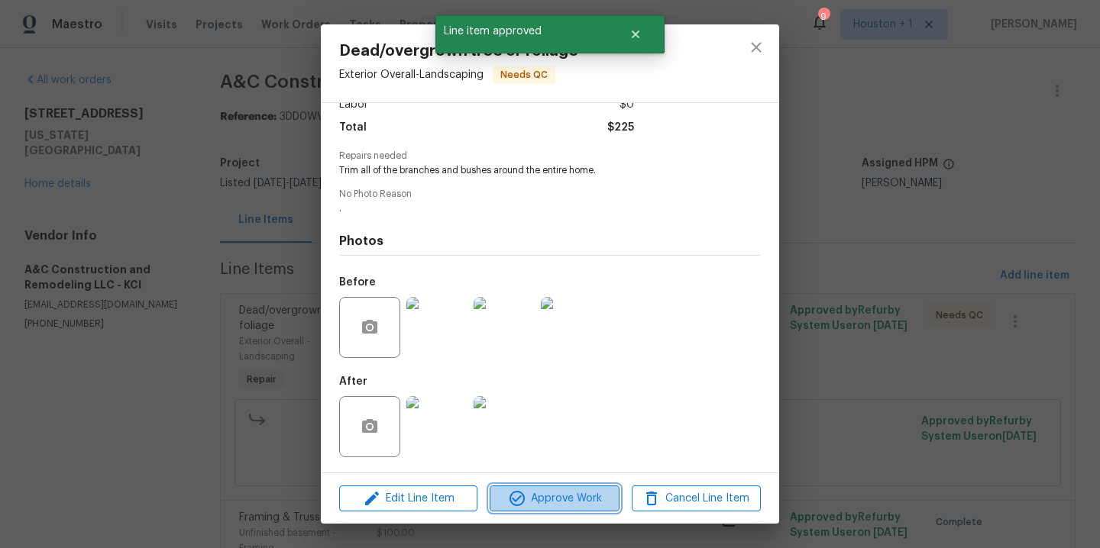
click at [546, 502] on span "Approve Work" at bounding box center [554, 499] width 120 height 19
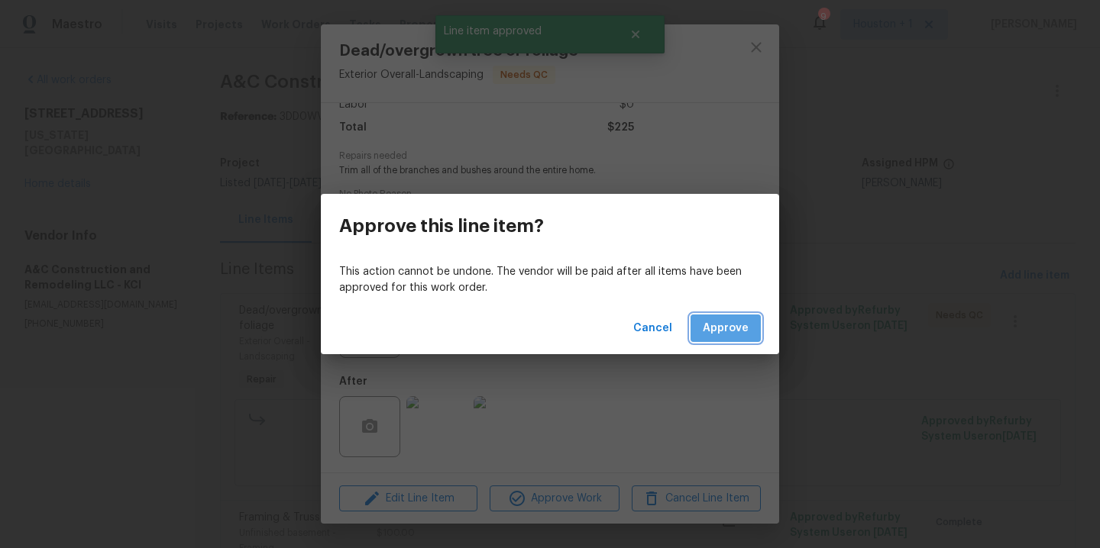
click at [720, 322] on span "Approve" at bounding box center [726, 328] width 46 height 19
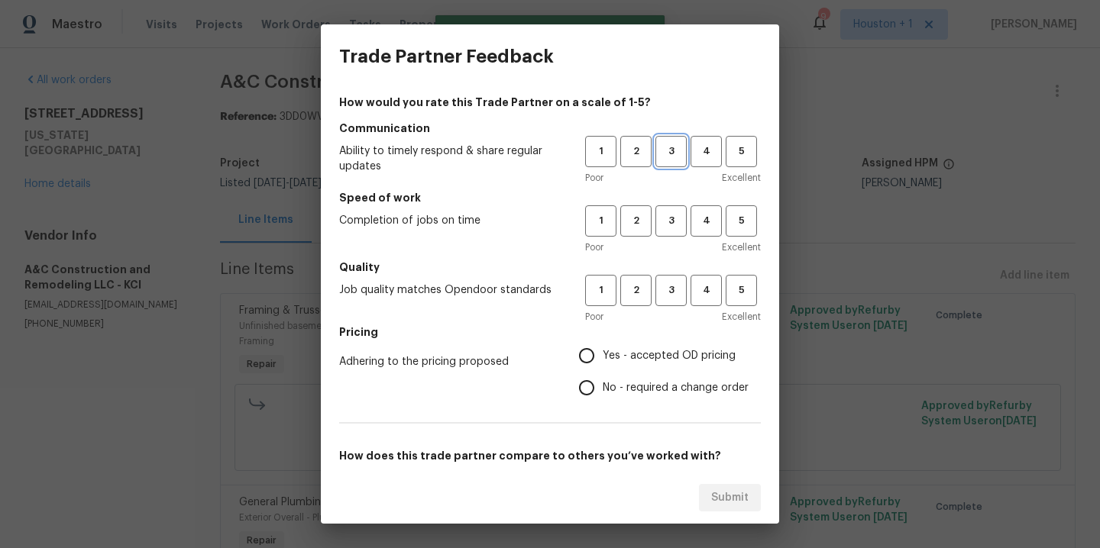
click at [666, 146] on span "3" at bounding box center [671, 152] width 28 height 18
click at [661, 214] on span "3" at bounding box center [671, 221] width 28 height 18
click at [661, 278] on button "3" at bounding box center [670, 290] width 31 height 31
drag, startPoint x: 661, startPoint y: 333, endPoint x: 659, endPoint y: 343, distance: 10.0
click at [661, 333] on h5 "Pricing" at bounding box center [550, 332] width 422 height 15
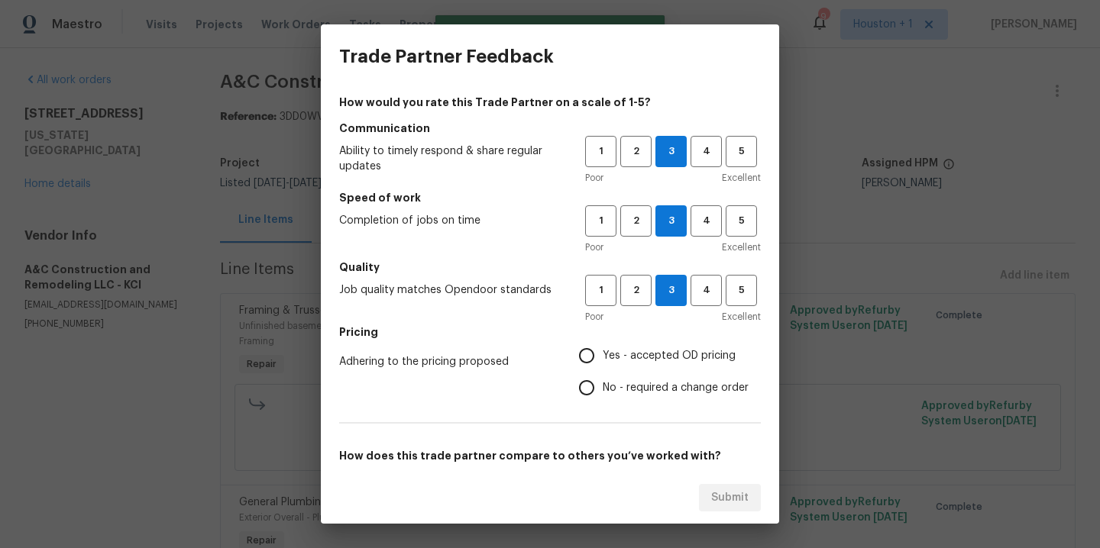
drag, startPoint x: 659, startPoint y: 348, endPoint x: 664, endPoint y: 356, distance: 9.6
click at [659, 348] on span "Yes - accepted OD pricing" at bounding box center [669, 356] width 133 height 16
click at [603, 348] on input "Yes - accepted OD pricing" at bounding box center [587, 356] width 32 height 32
radio input "true"
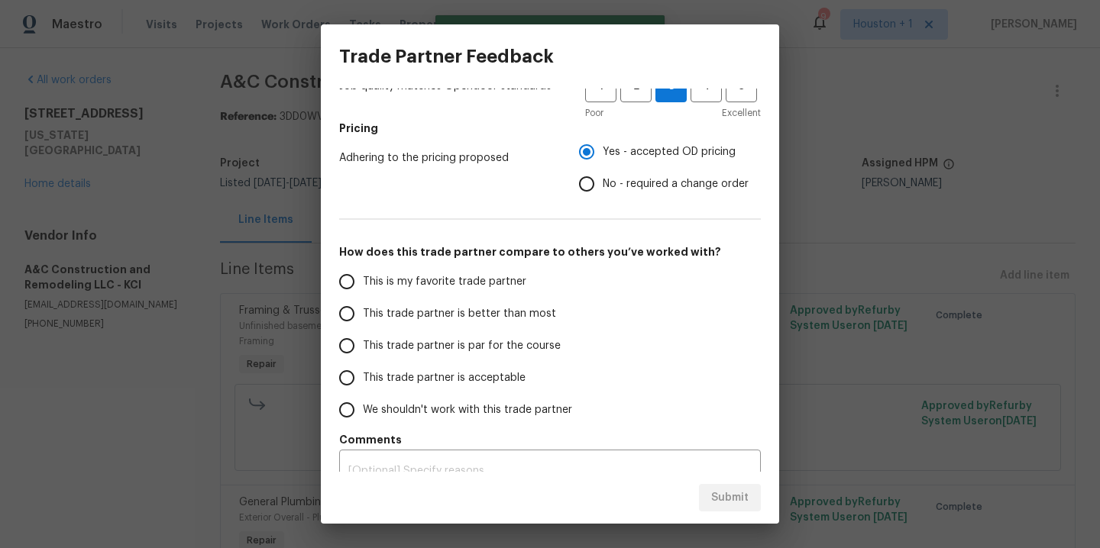
scroll to position [227, 0]
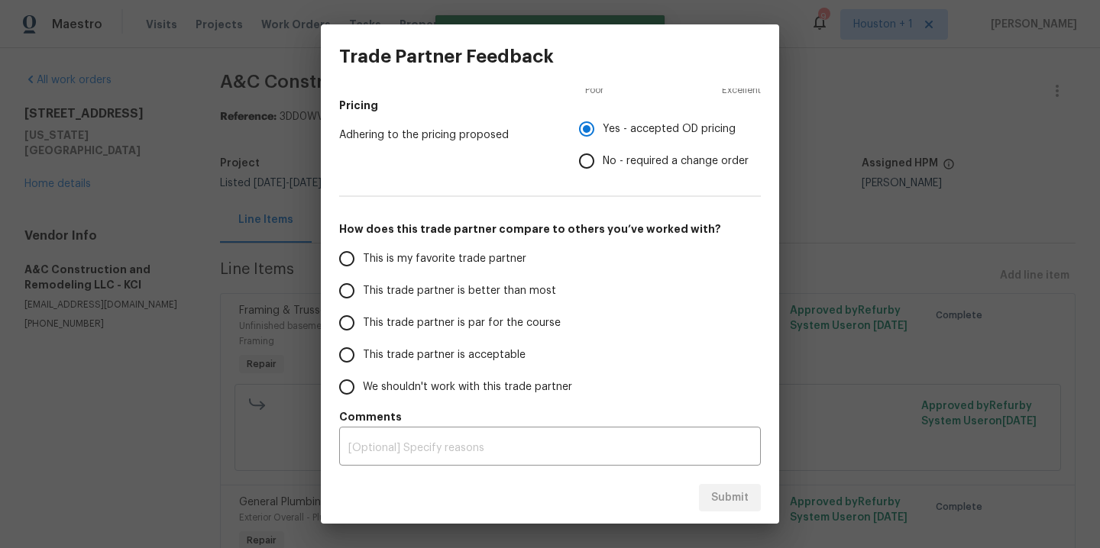
click at [501, 264] on span "This is my favorite trade partner" at bounding box center [444, 259] width 163 height 16
click at [363, 264] on input "This is my favorite trade partner" at bounding box center [347, 259] width 32 height 32
click at [745, 493] on span "Submit" at bounding box center [729, 498] width 37 height 19
radio input "true"
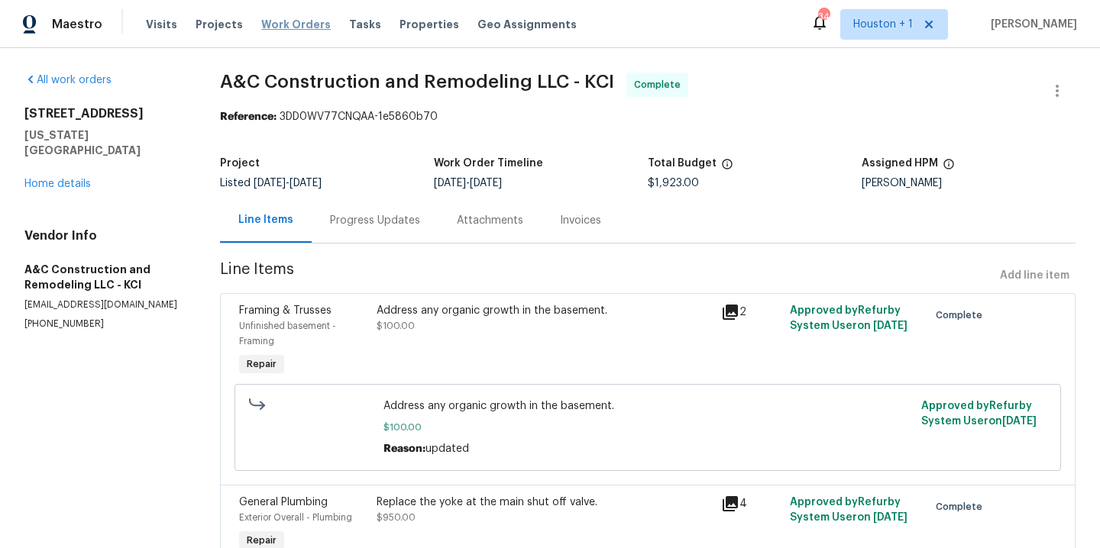
click at [281, 27] on span "Work Orders" at bounding box center [296, 24] width 70 height 15
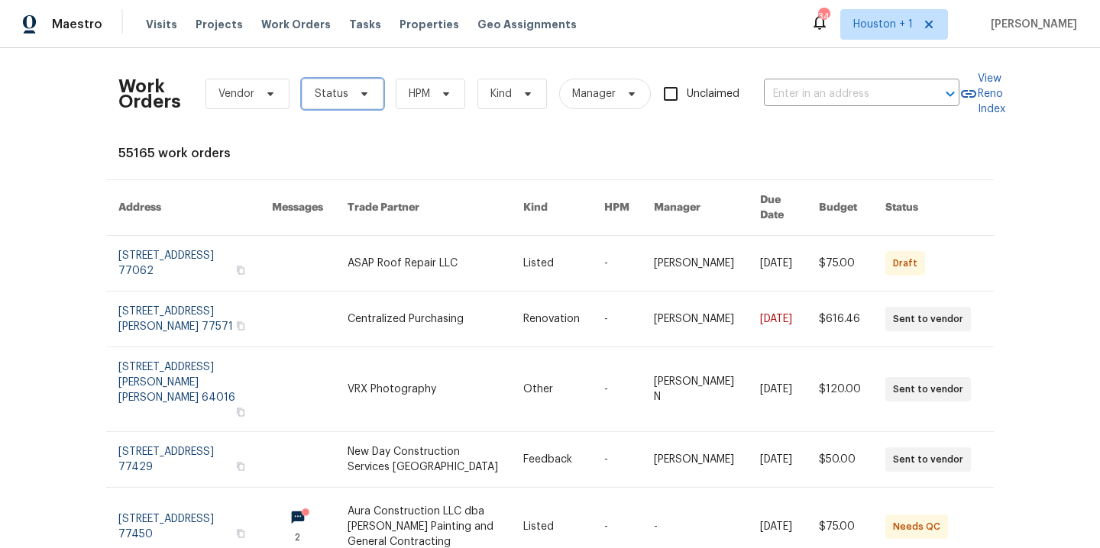
click at [358, 95] on icon at bounding box center [364, 94] width 12 height 12
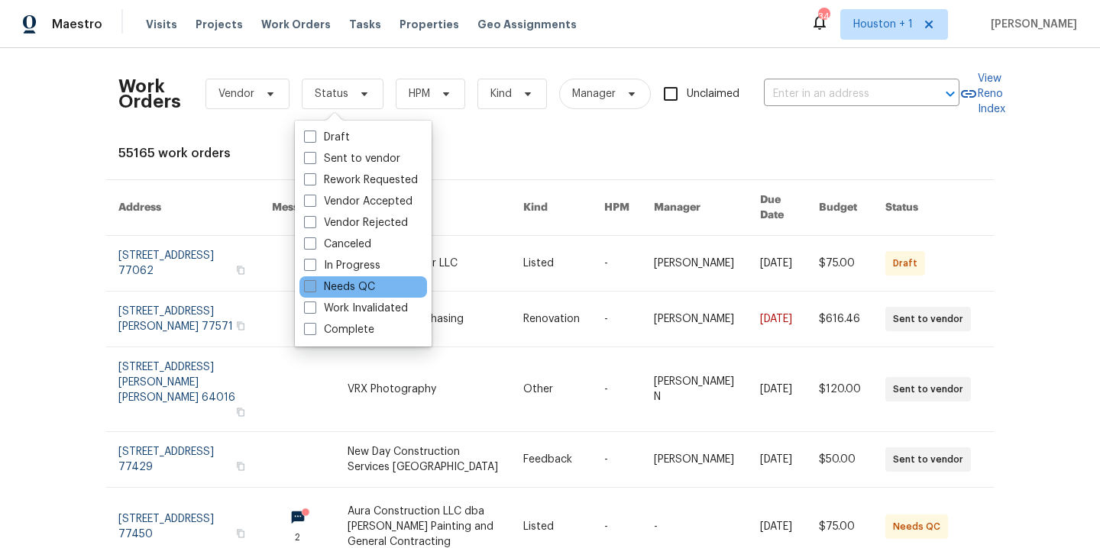
click at [362, 290] on label "Needs QC" at bounding box center [339, 287] width 71 height 15
click at [314, 289] on input "Needs QC" at bounding box center [309, 285] width 10 height 10
checkbox input "true"
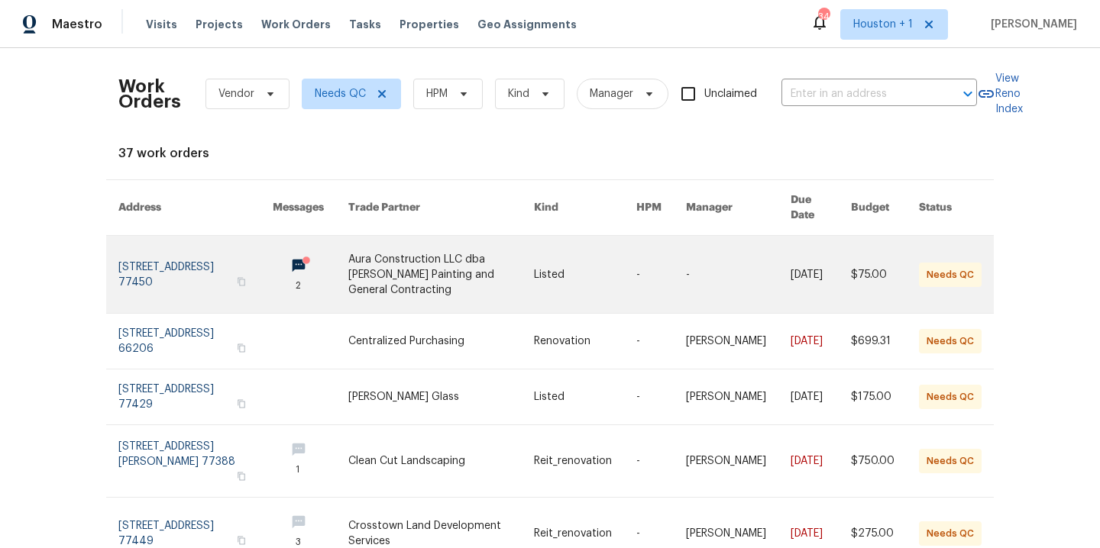
click at [413, 271] on link at bounding box center [441, 274] width 186 height 77
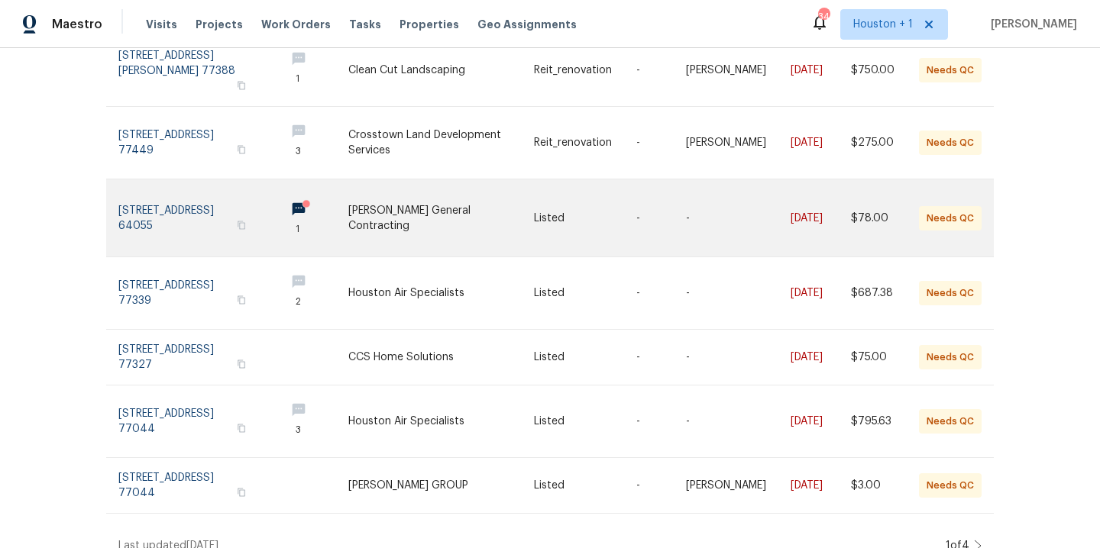
scroll to position [403, 0]
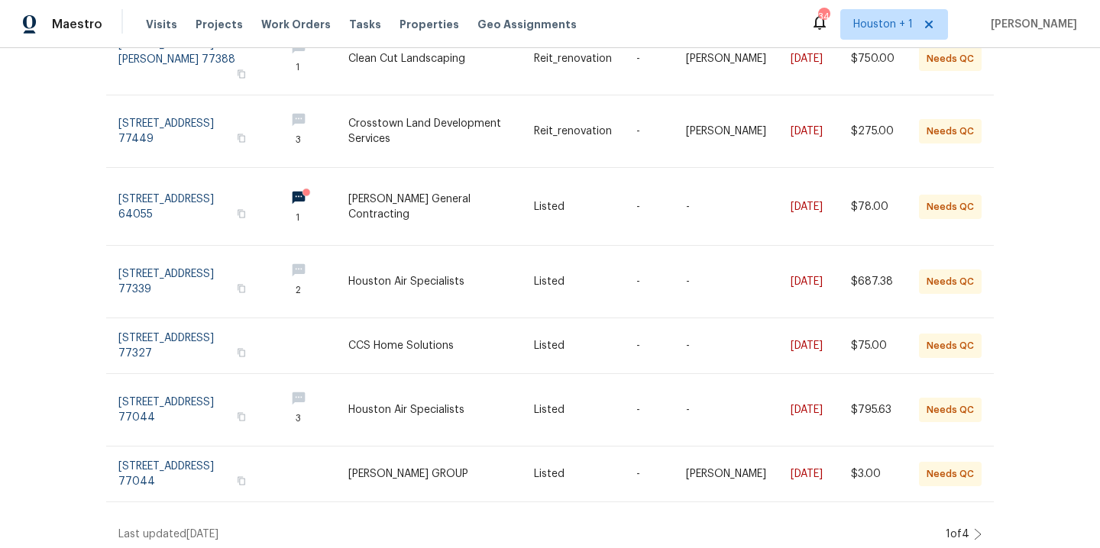
click at [975, 529] on icon at bounding box center [978, 535] width 8 height 12
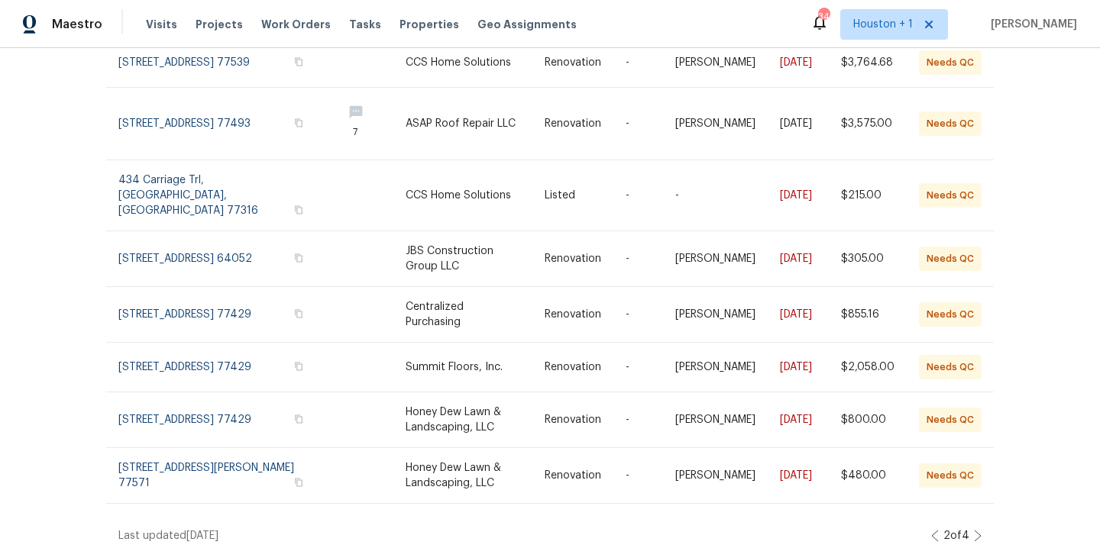
scroll to position [309, 0]
click at [974, 530] on icon at bounding box center [978, 536] width 8 height 12
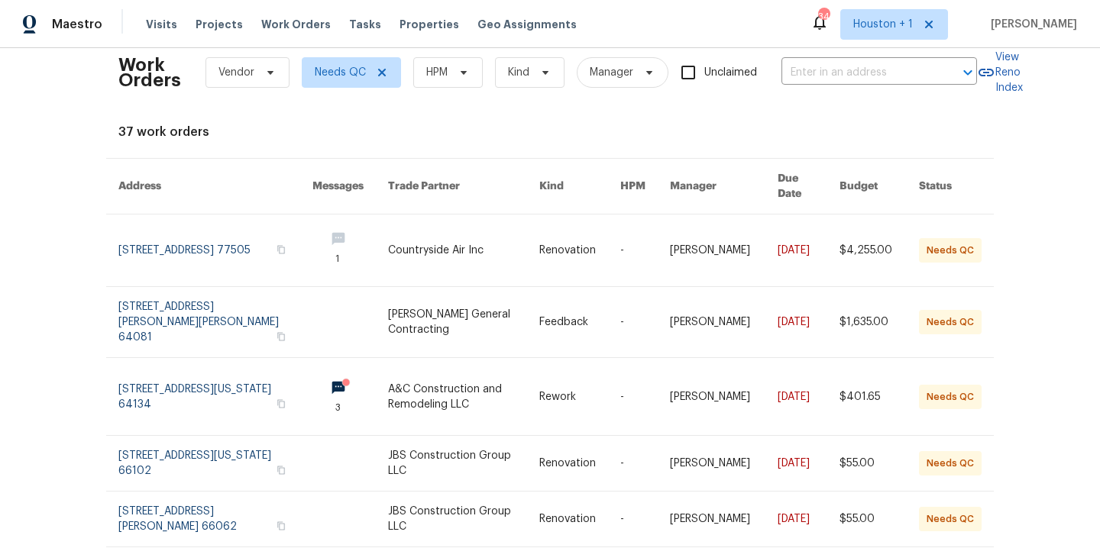
scroll to position [0, 0]
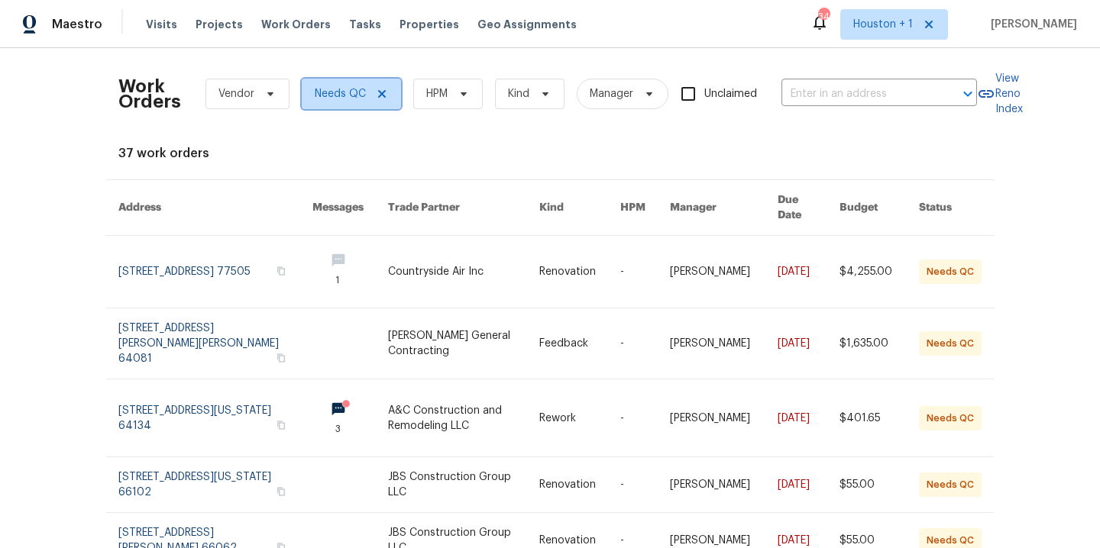
click at [378, 92] on icon at bounding box center [382, 94] width 8 height 8
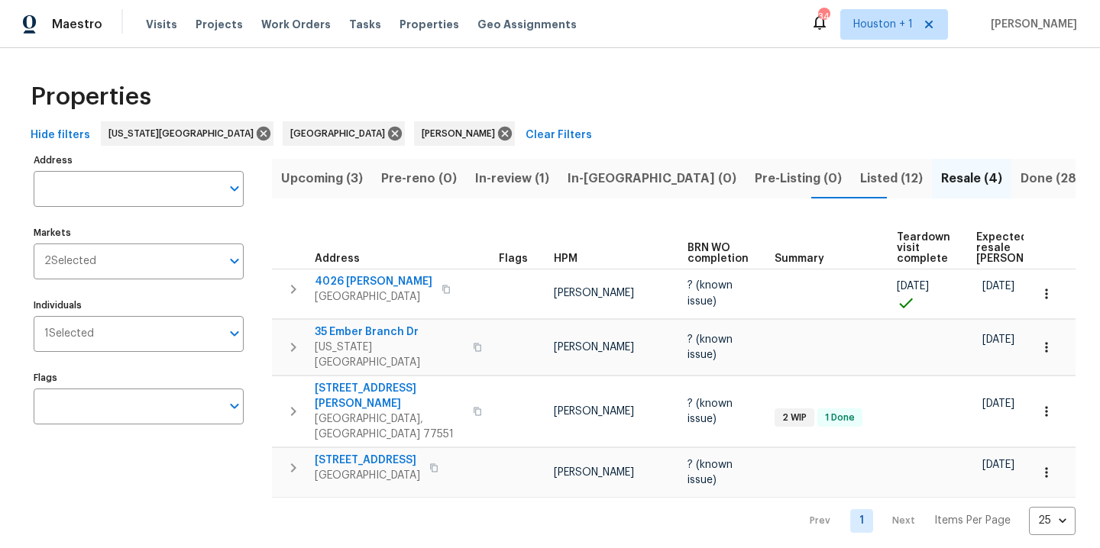
click at [348, 182] on span "Upcoming (3)" at bounding box center [322, 178] width 82 height 21
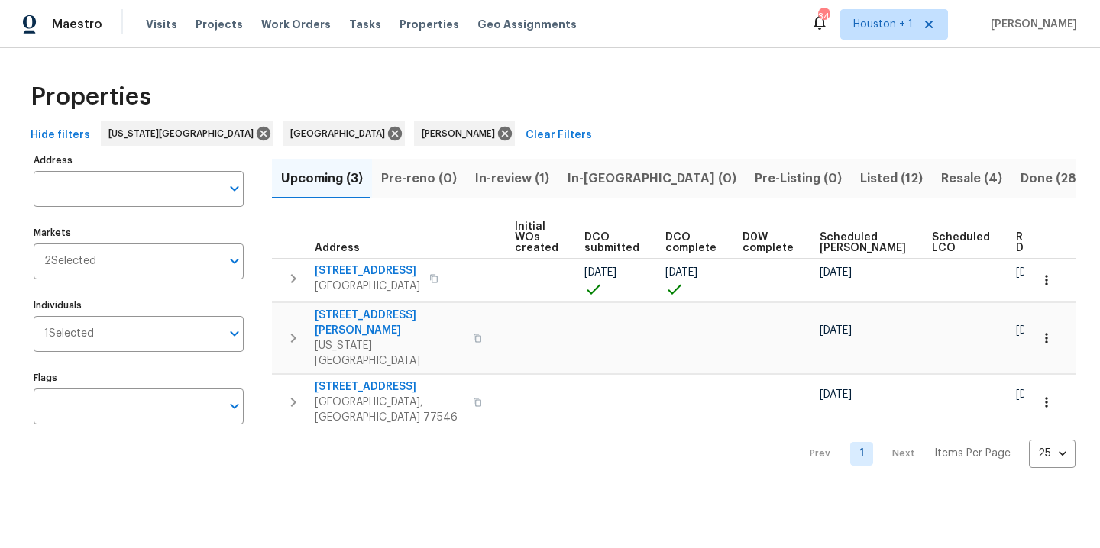
scroll to position [0, 194]
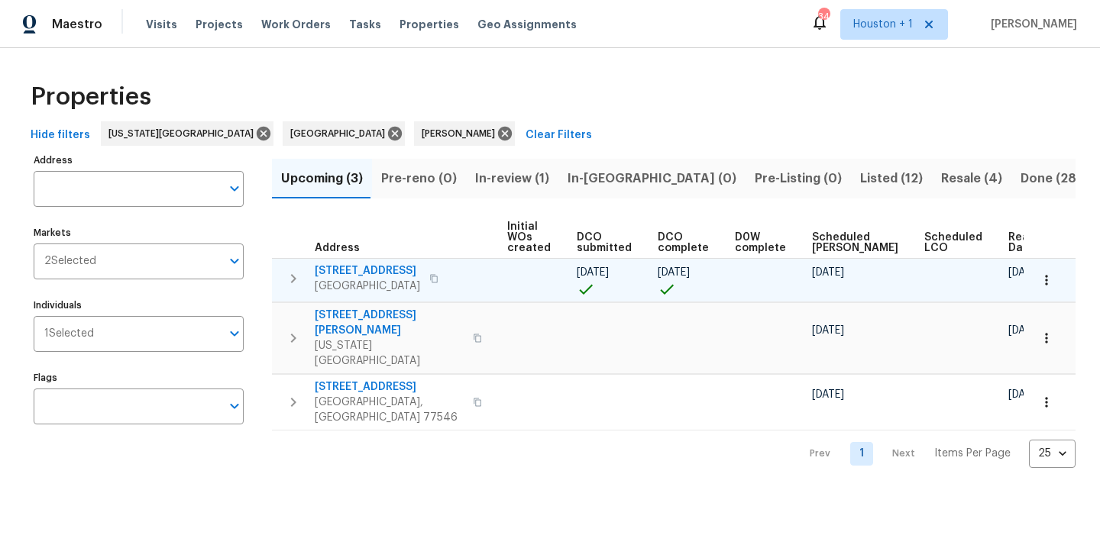
click at [1039, 282] on icon "button" at bounding box center [1046, 280] width 15 height 15
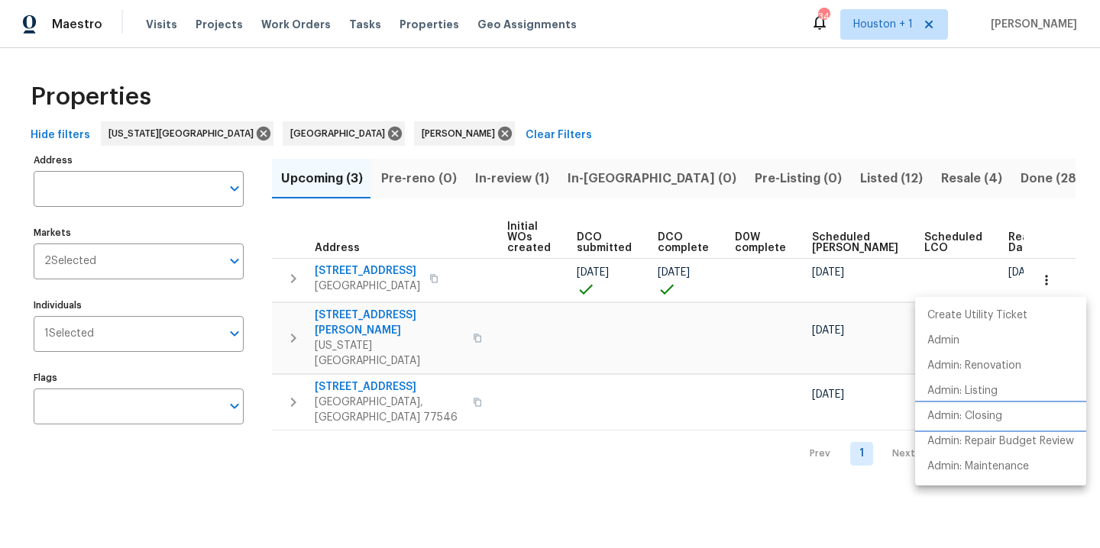
click at [990, 422] on p "Admin: Closing" at bounding box center [964, 417] width 75 height 16
click at [752, 496] on div at bounding box center [550, 274] width 1100 height 548
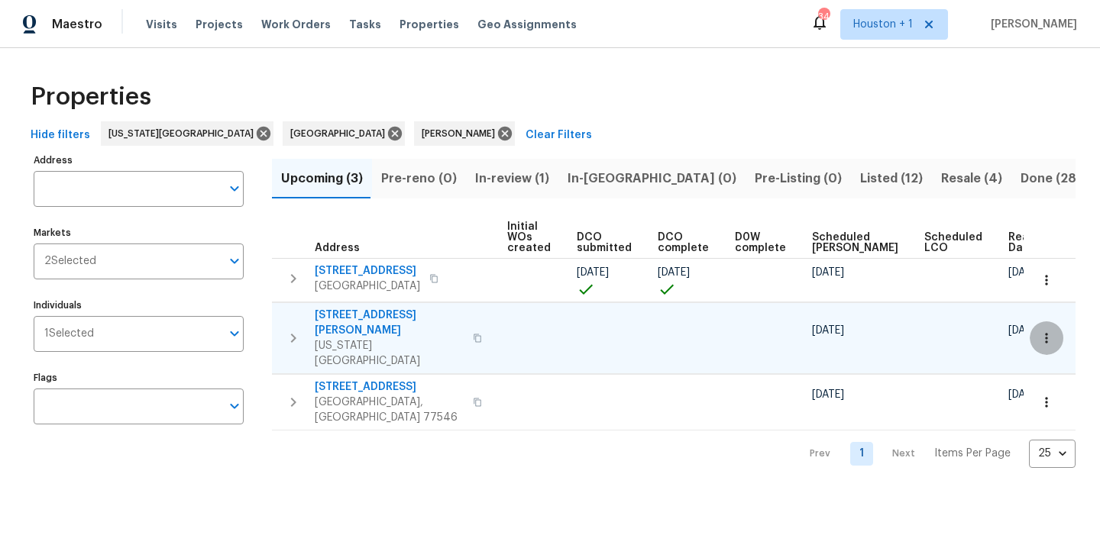
click at [1039, 331] on icon "button" at bounding box center [1046, 338] width 15 height 15
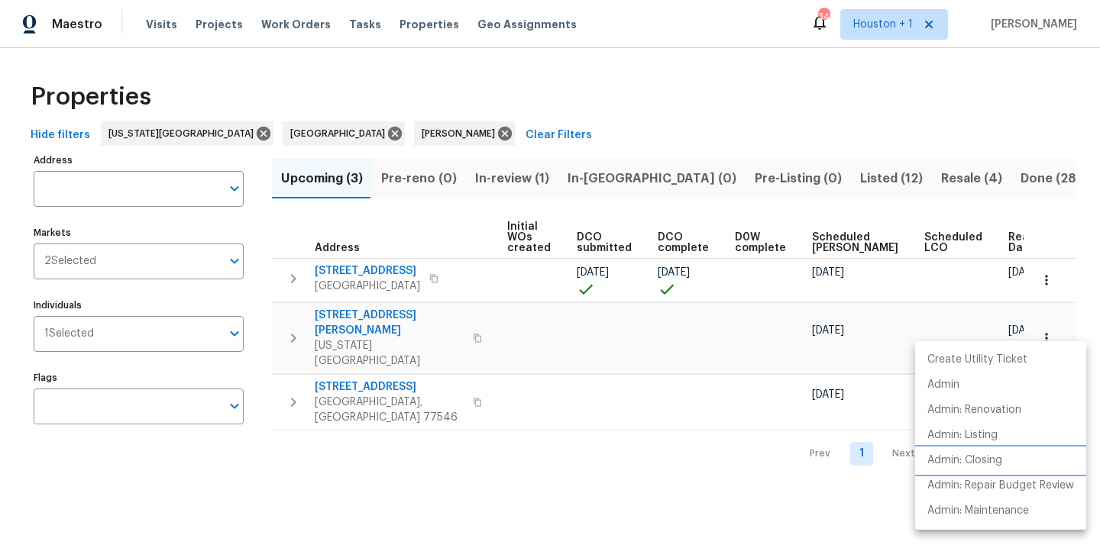
click at [973, 464] on p "Admin: Closing" at bounding box center [964, 461] width 75 height 16
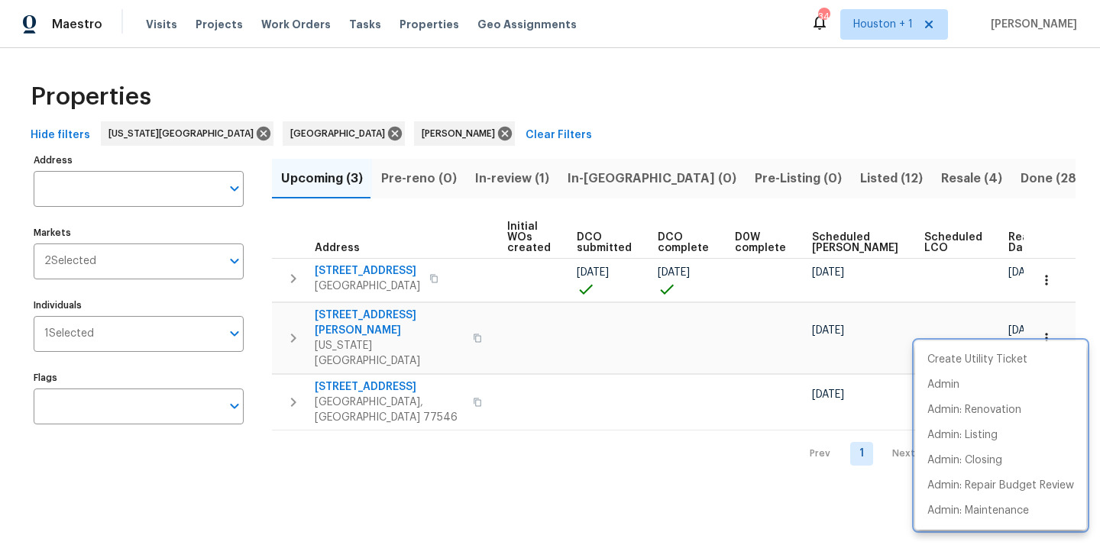
click at [651, 118] on div at bounding box center [550, 274] width 1100 height 548
